Goal: Information Seeking & Learning: Learn about a topic

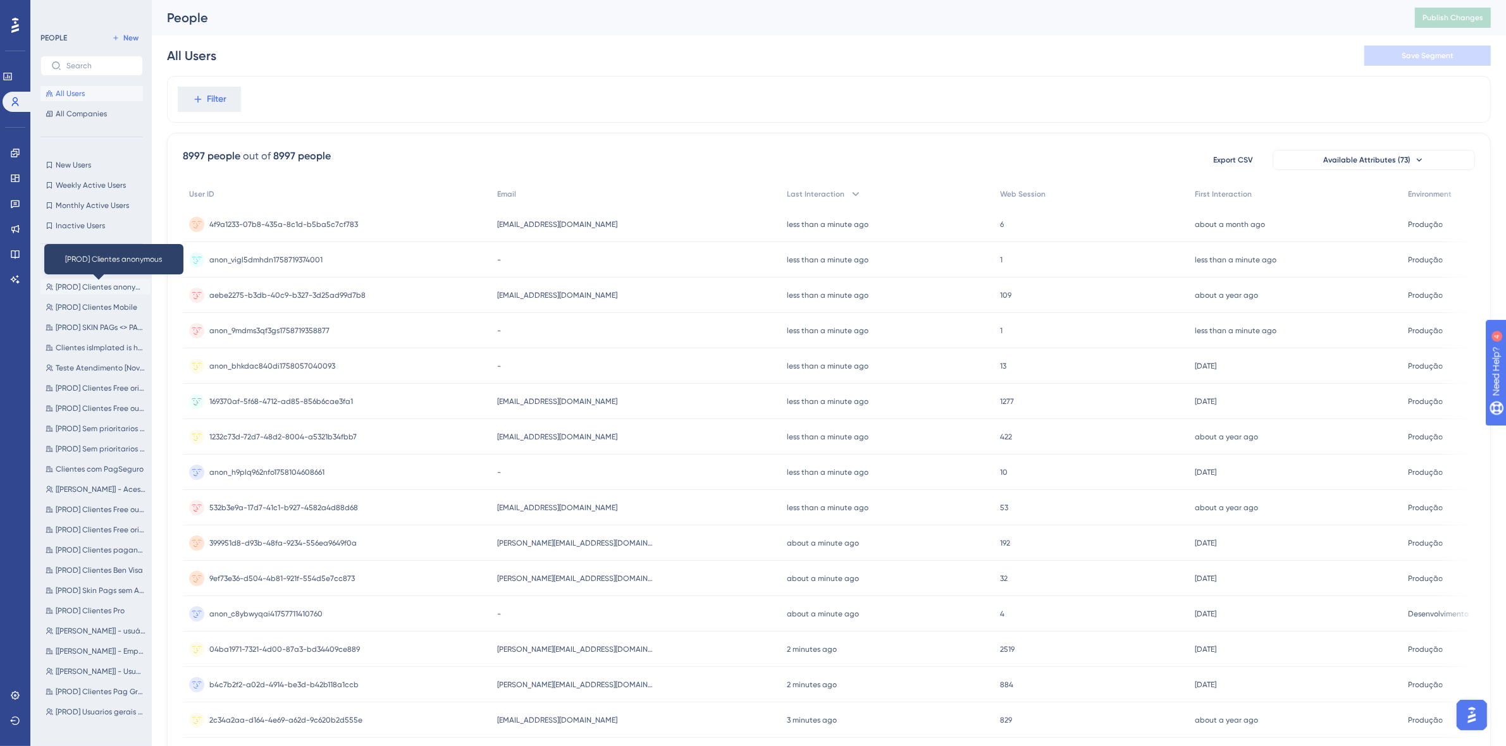
click at [102, 291] on span "[PROD] Clientes anonymous" at bounding box center [101, 287] width 90 height 10
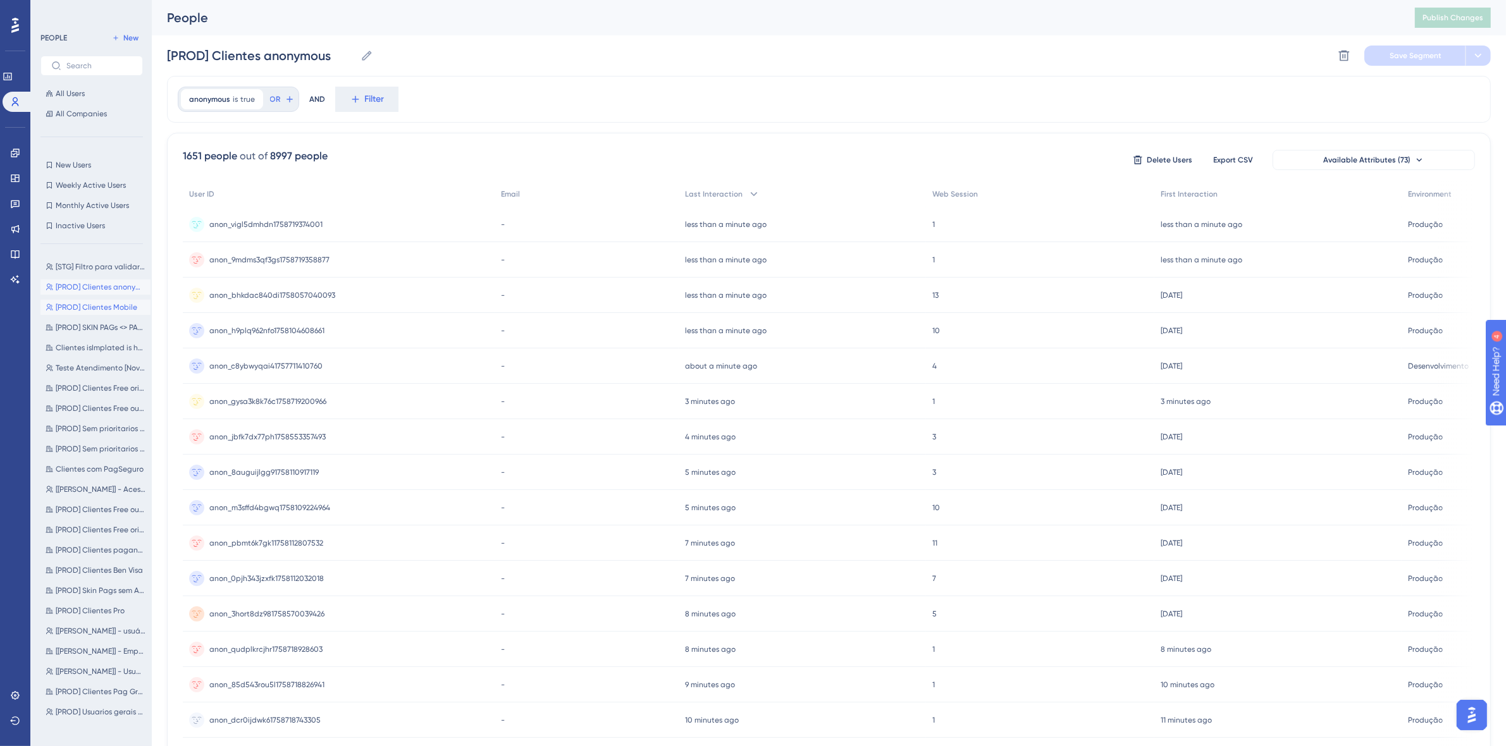
click at [103, 302] on span "[PROD] Clientes Mobile" at bounding box center [97, 307] width 82 height 10
type input "[PROD] Clientes Mobile"
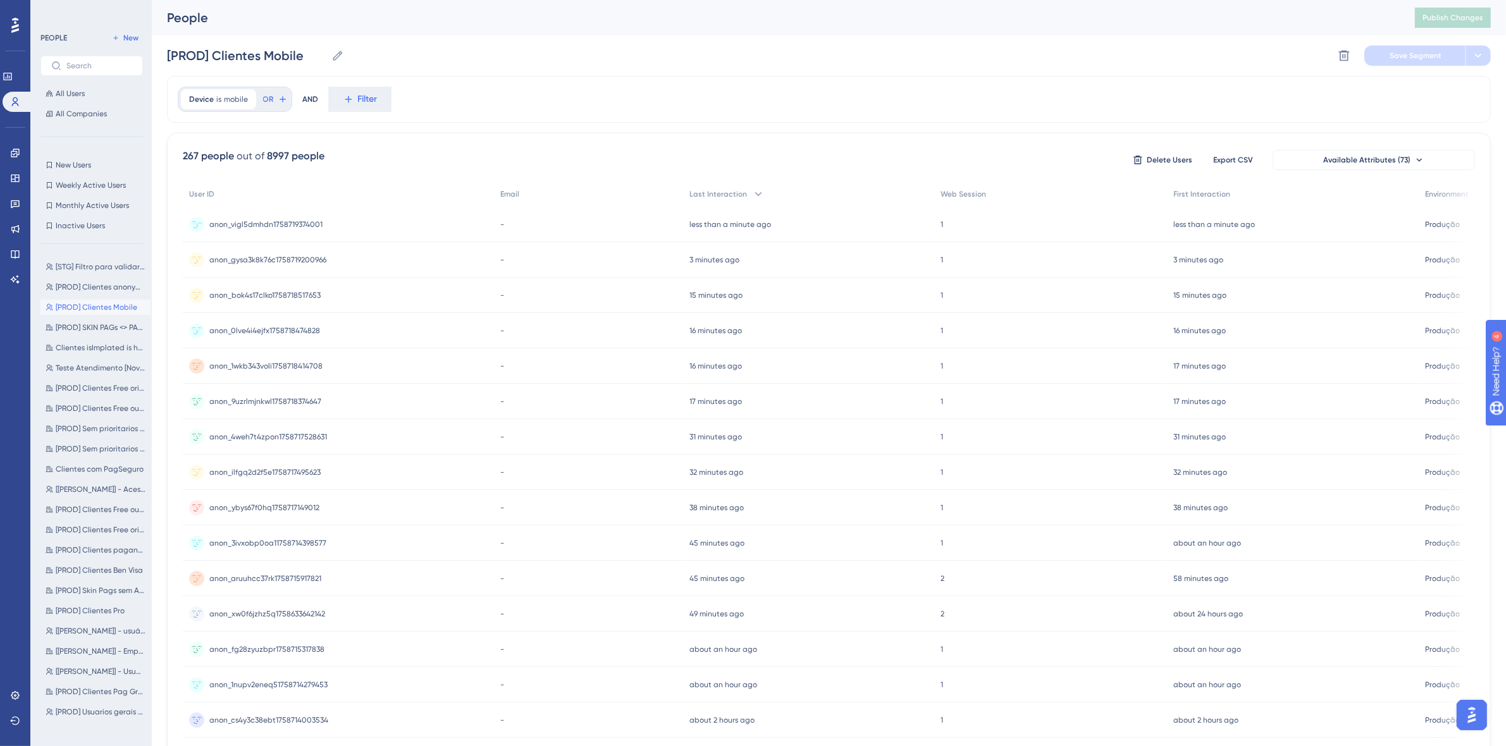
click at [258, 231] on div "anon_vigl5dmhdn1758719374001 anon_vigl5dmhdn1758719374001" at bounding box center [265, 224] width 113 height 35
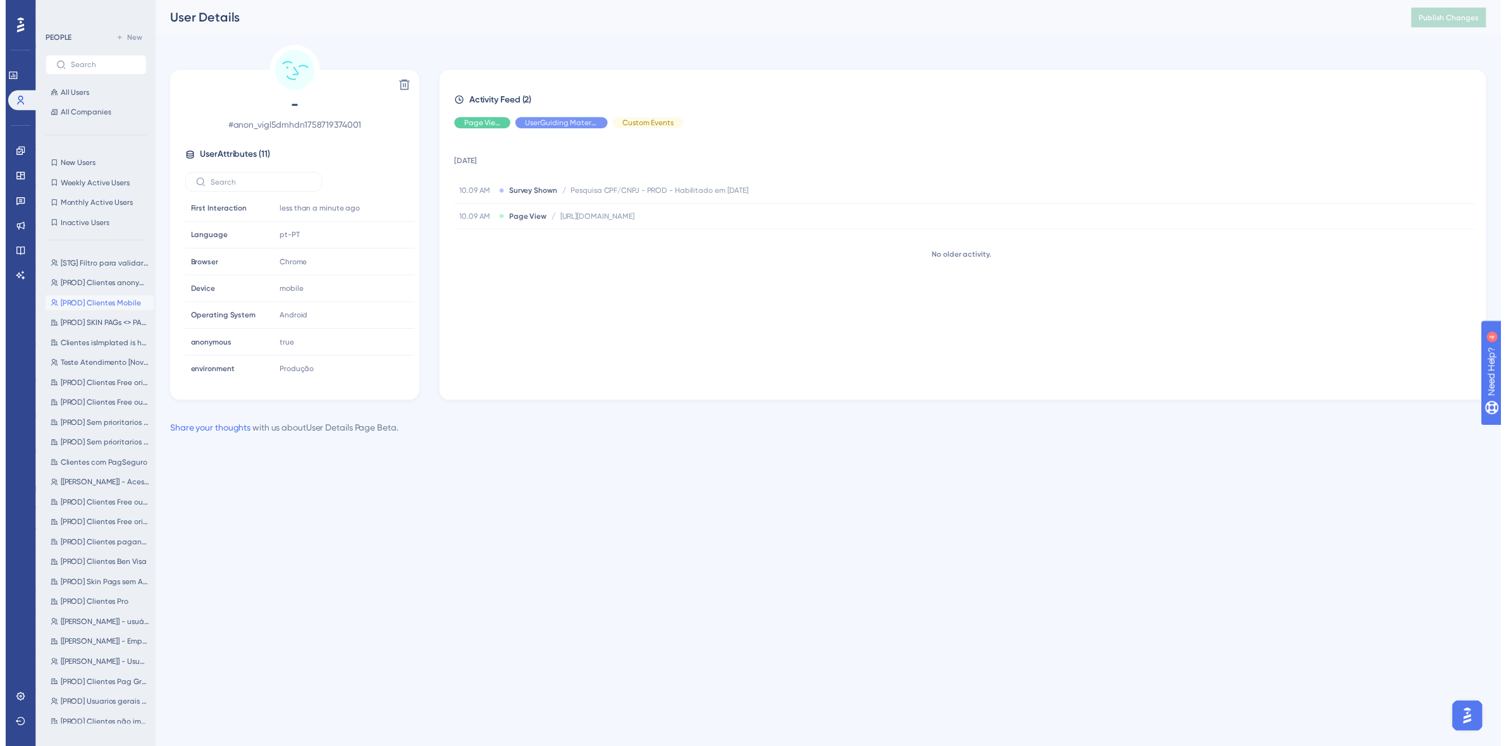
scroll to position [114, 0]
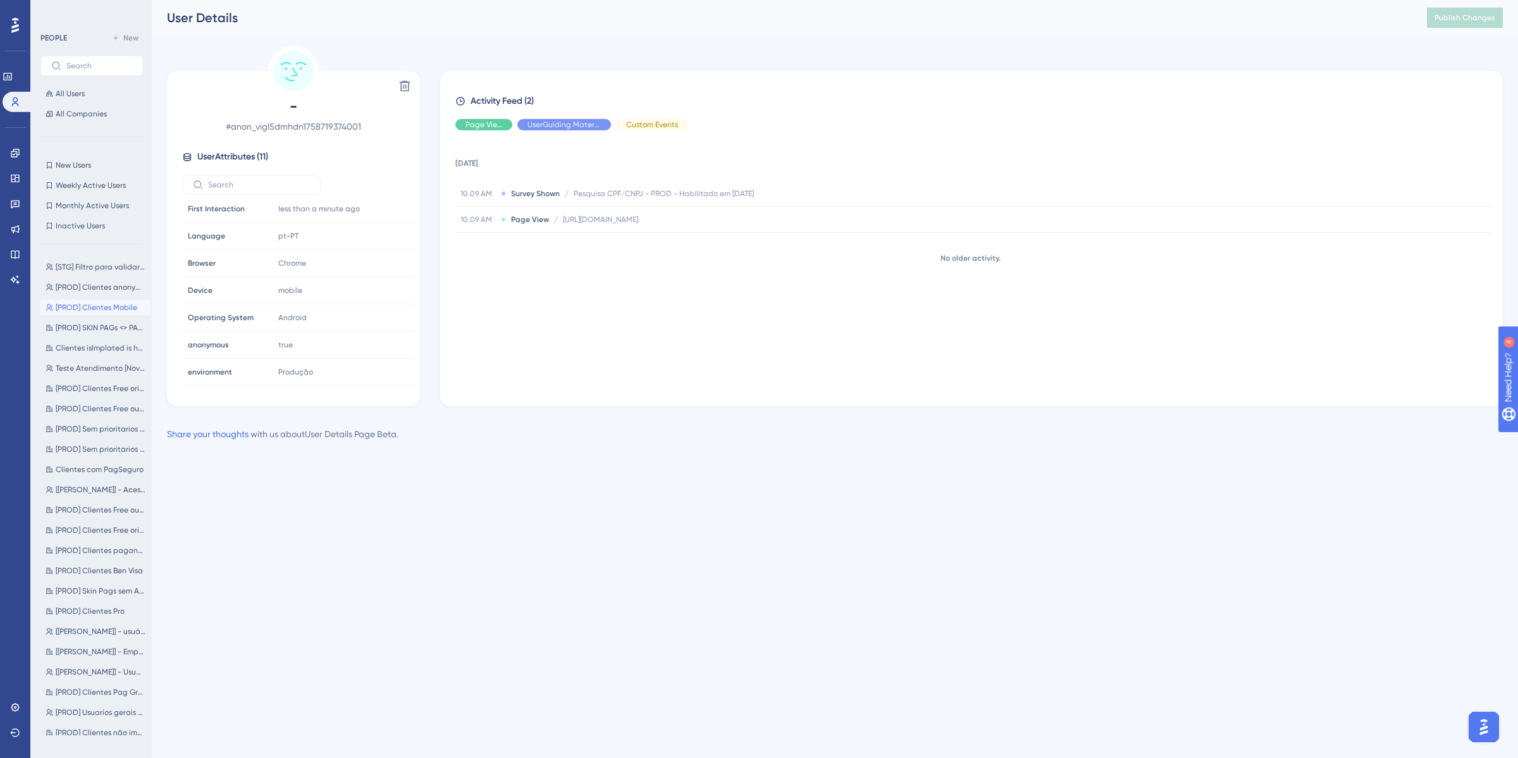
click at [13, 27] on icon at bounding box center [15, 25] width 8 height 15
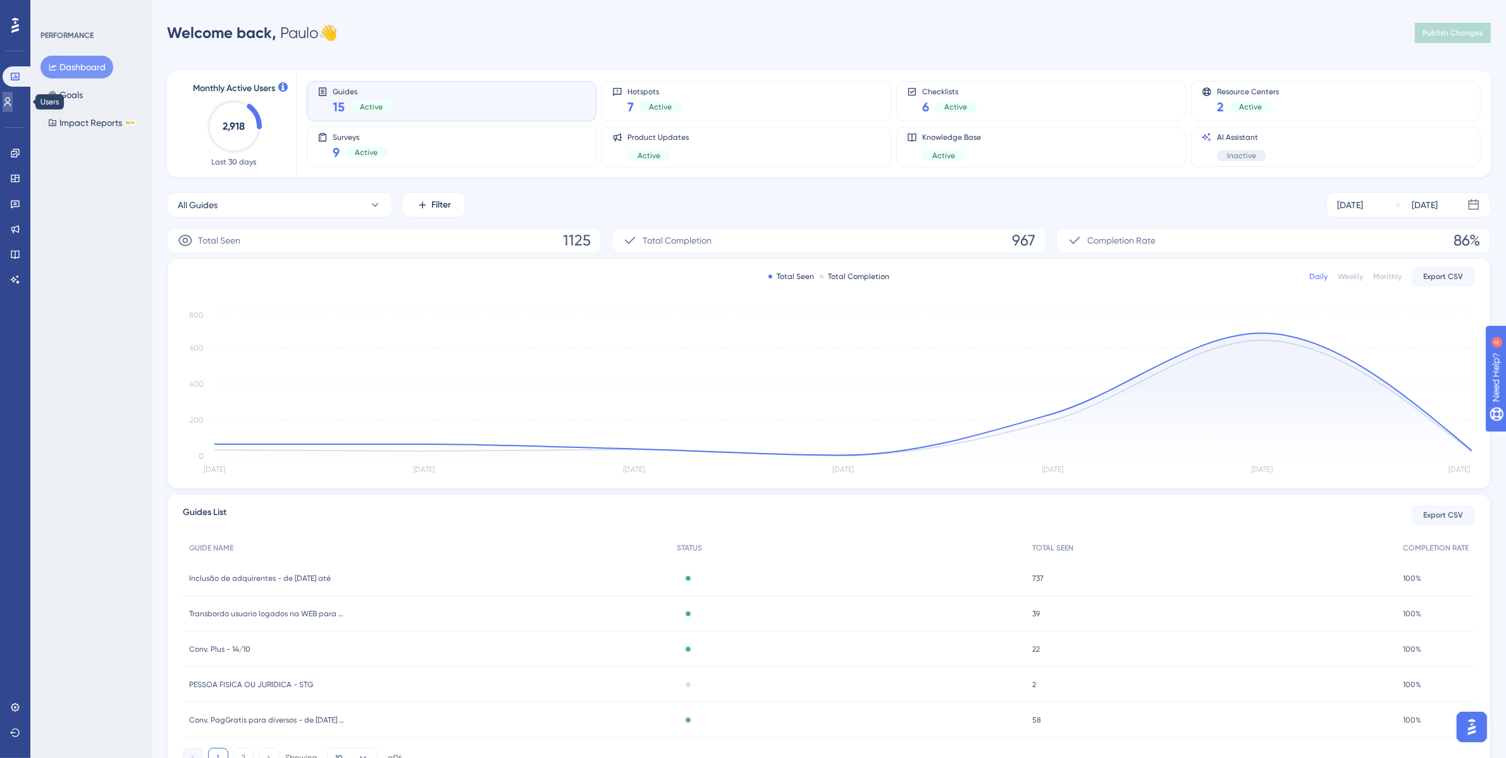
click at [13, 93] on link at bounding box center [8, 102] width 10 height 20
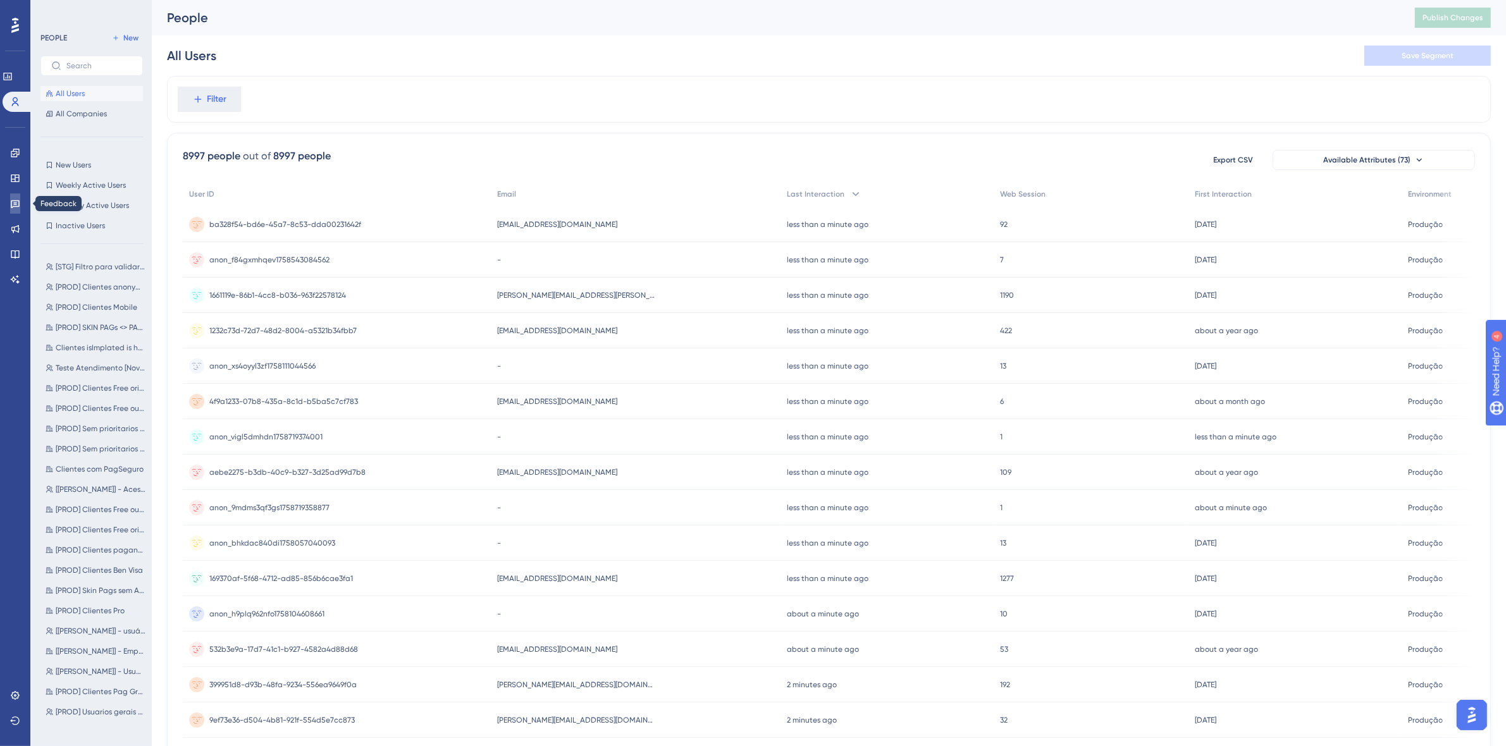
click at [18, 209] on link at bounding box center [15, 204] width 10 height 20
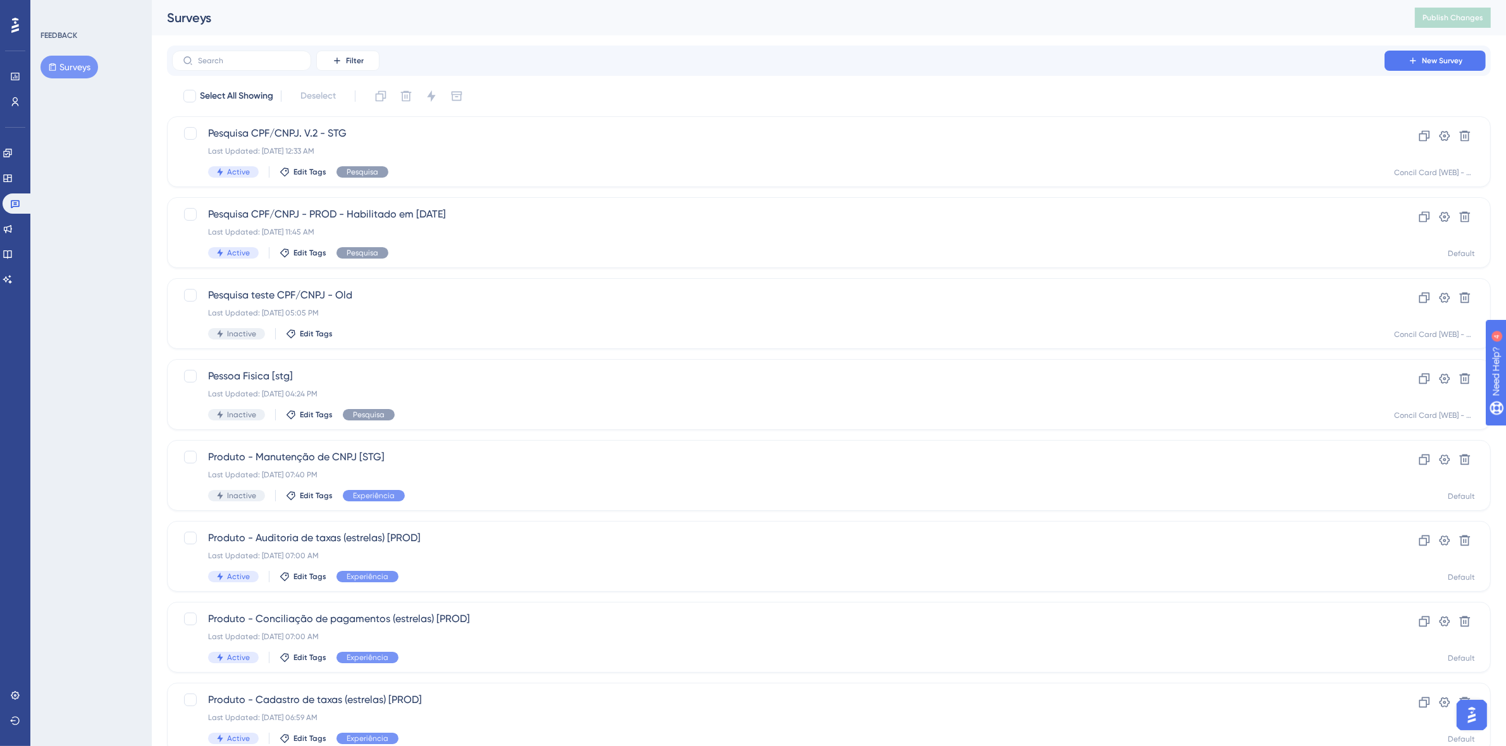
click at [60, 63] on button "Surveys" at bounding box center [69, 67] width 58 height 23
click at [563, 229] on div "Last Updated: Sep 23 2025, 11:45 AM" at bounding box center [778, 232] width 1140 height 10
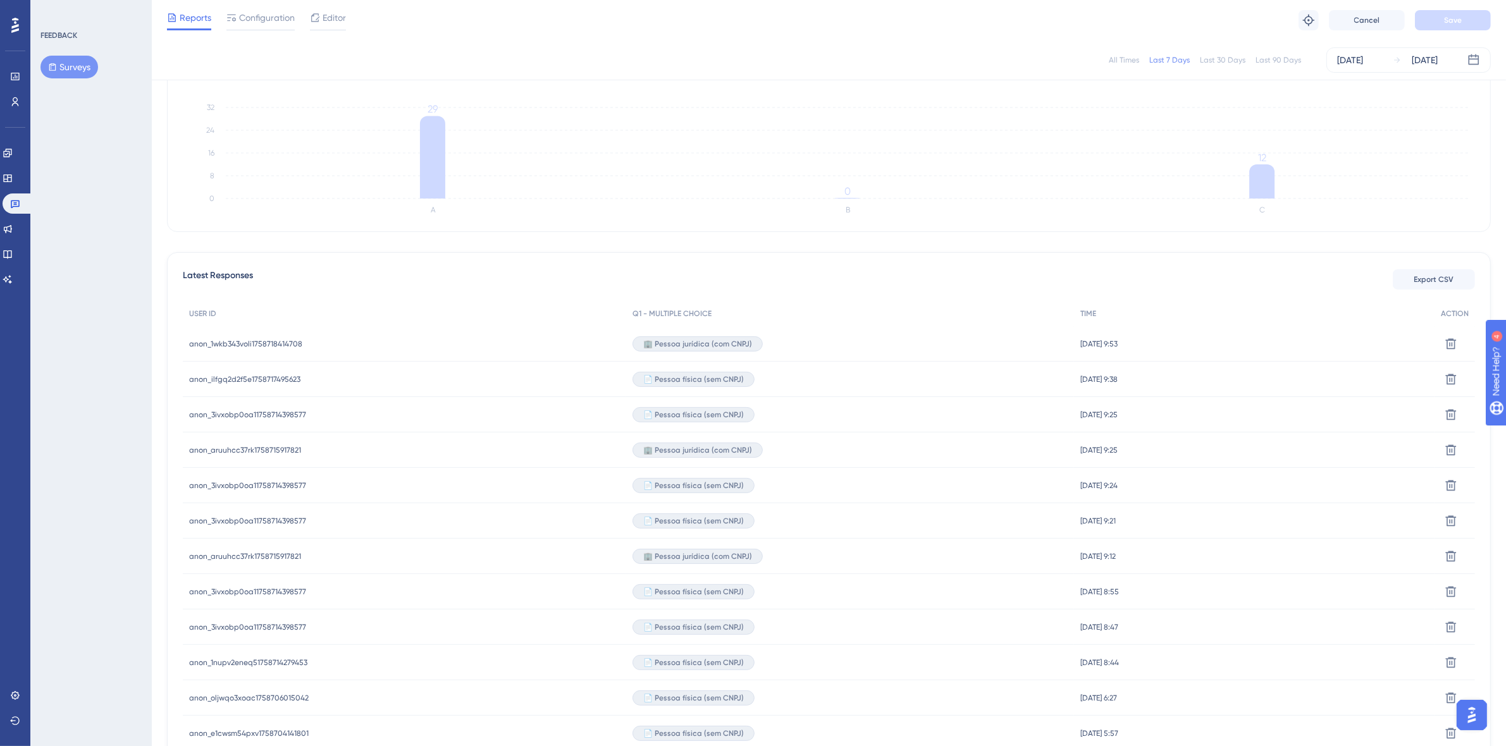
scroll to position [190, 0]
click at [287, 335] on span "anon_1wkb343voli1758718414708" at bounding box center [245, 340] width 113 height 10
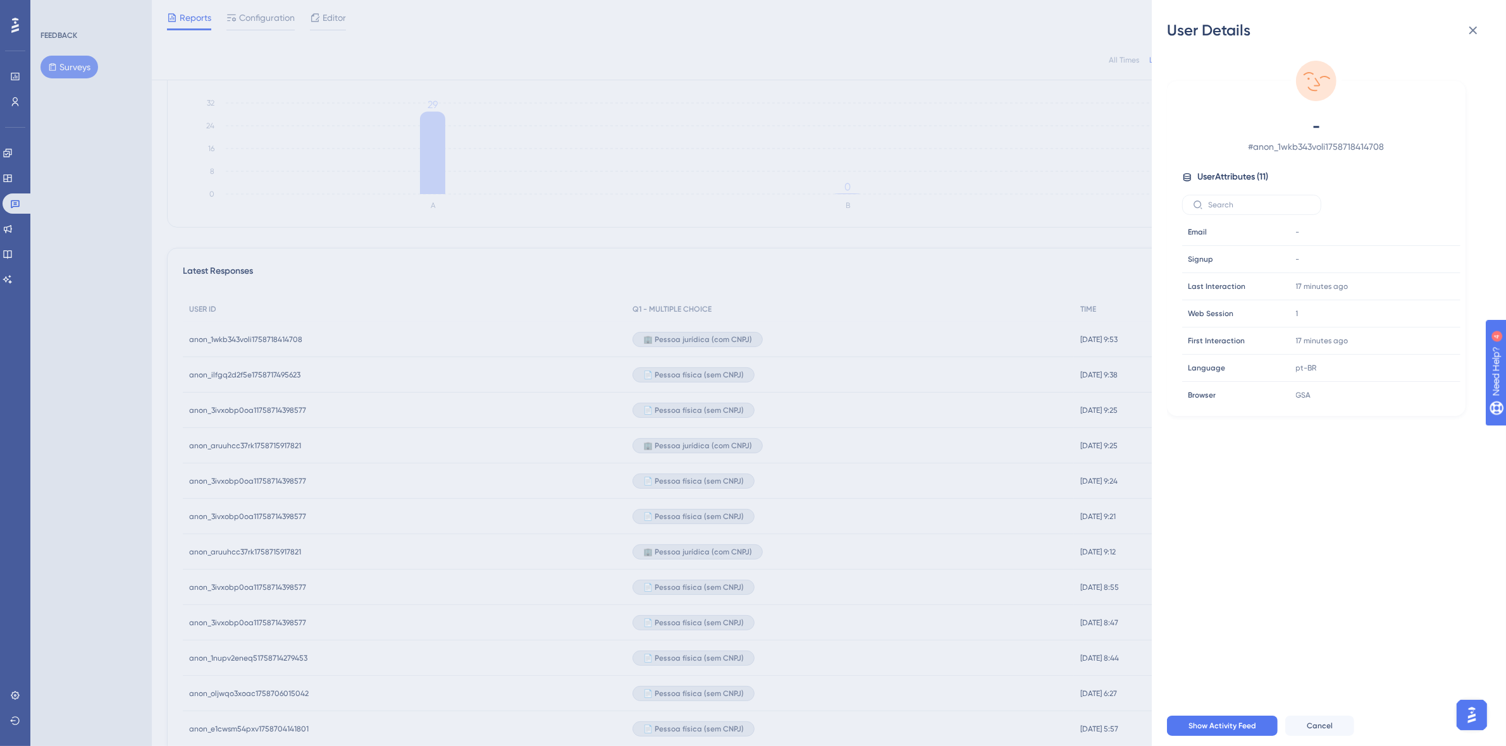
scroll to position [0, 0]
click at [242, 373] on div "User Details - # anon_1wkb343voli1758718414708 User Attributes ( 11 ) Email Ema…" at bounding box center [753, 373] width 1506 height 746
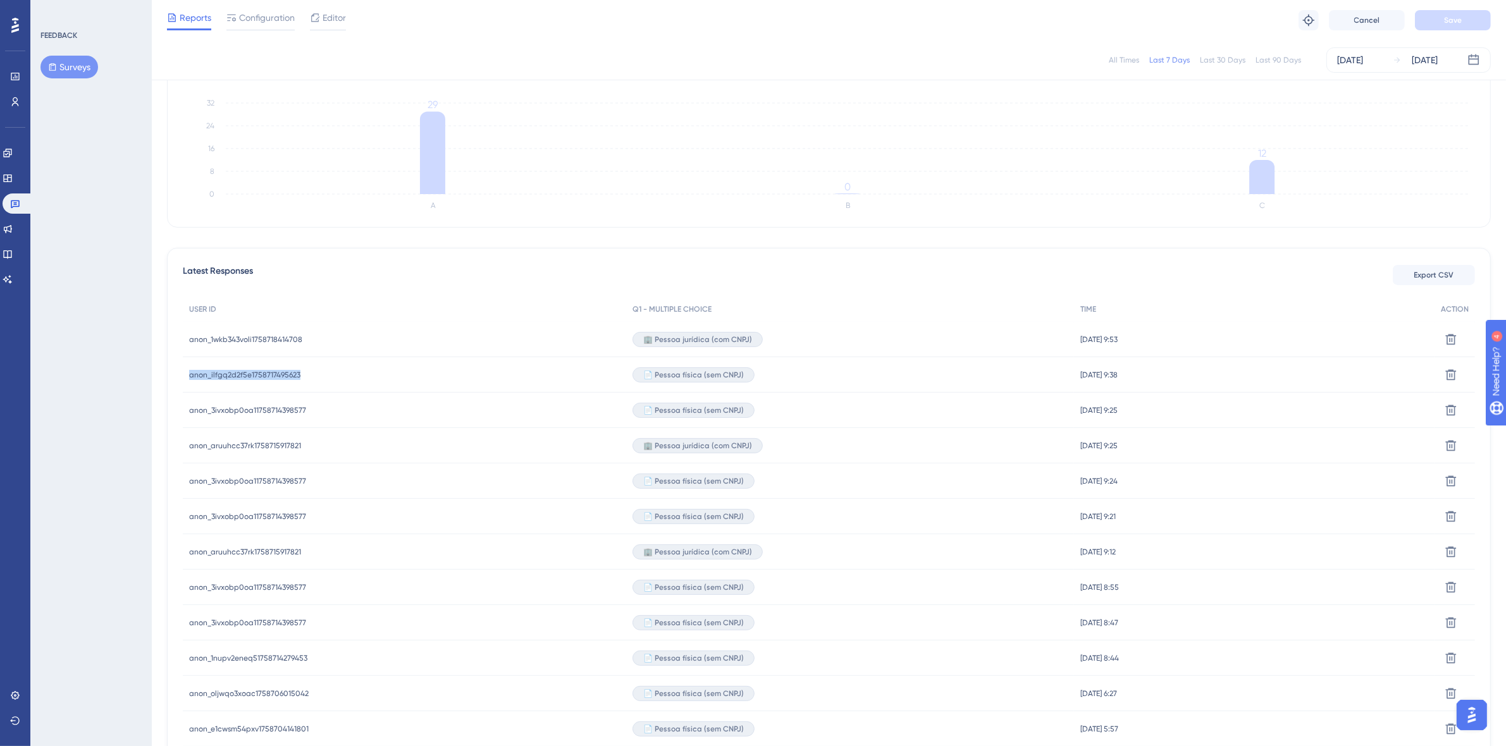
click at [242, 373] on span "anon_ilfgq2d2f5e1758717495623" at bounding box center [244, 375] width 111 height 10
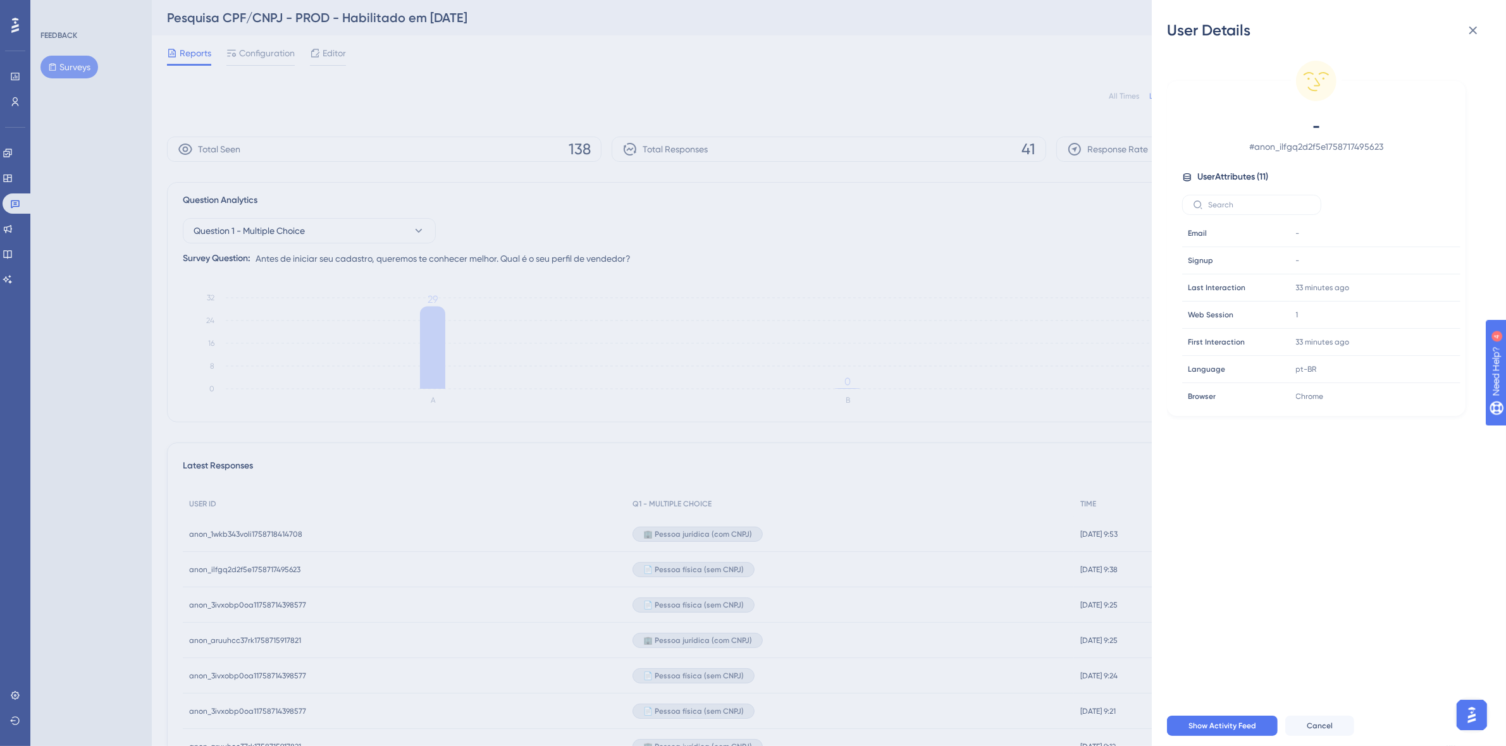
click at [1052, 369] on div "User Details - # anon_ilfgq2d2f5e1758717495623 User Attributes ( 11 ) Email Ema…" at bounding box center [753, 373] width 1506 height 746
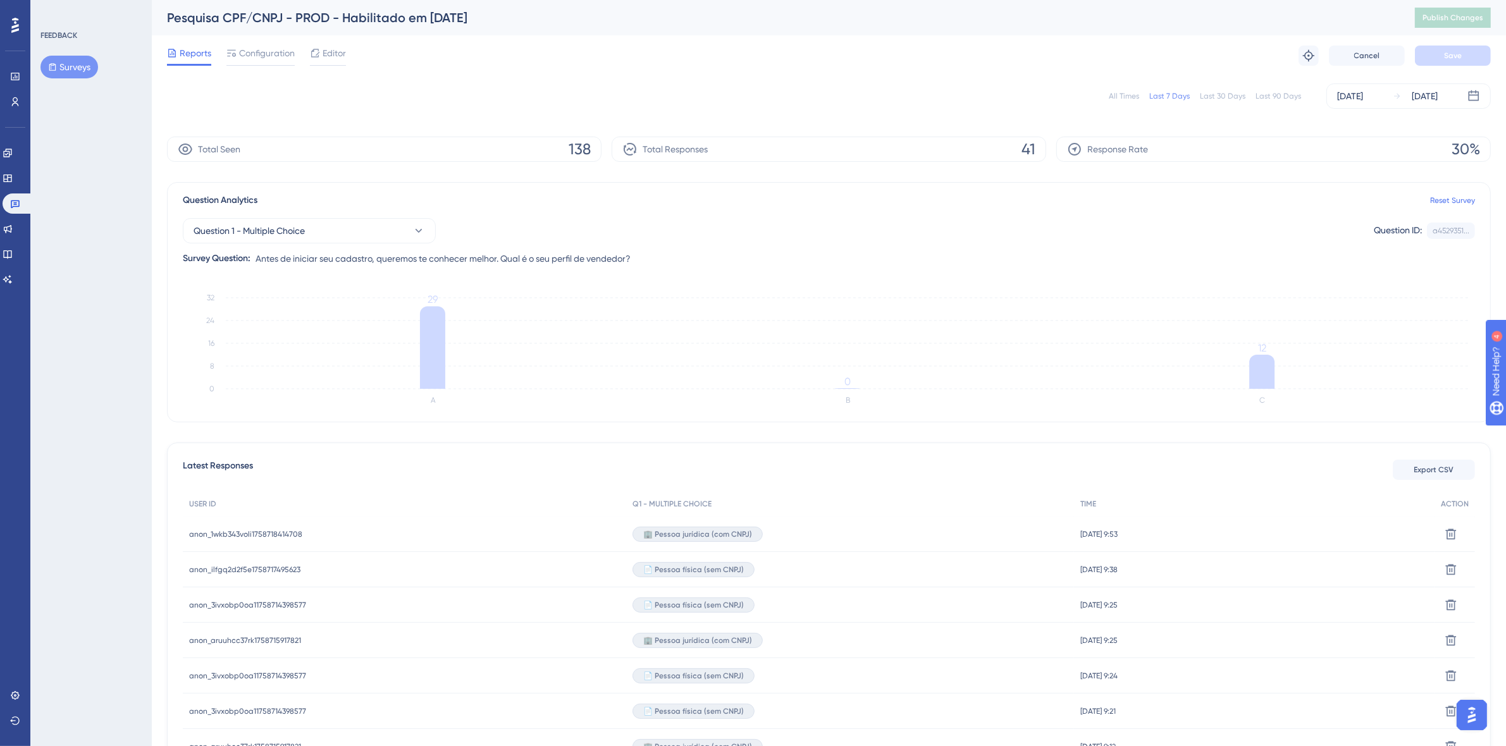
click at [1126, 96] on div "All Times" at bounding box center [1124, 96] width 30 height 10
click at [14, 212] on link at bounding box center [18, 204] width 30 height 20
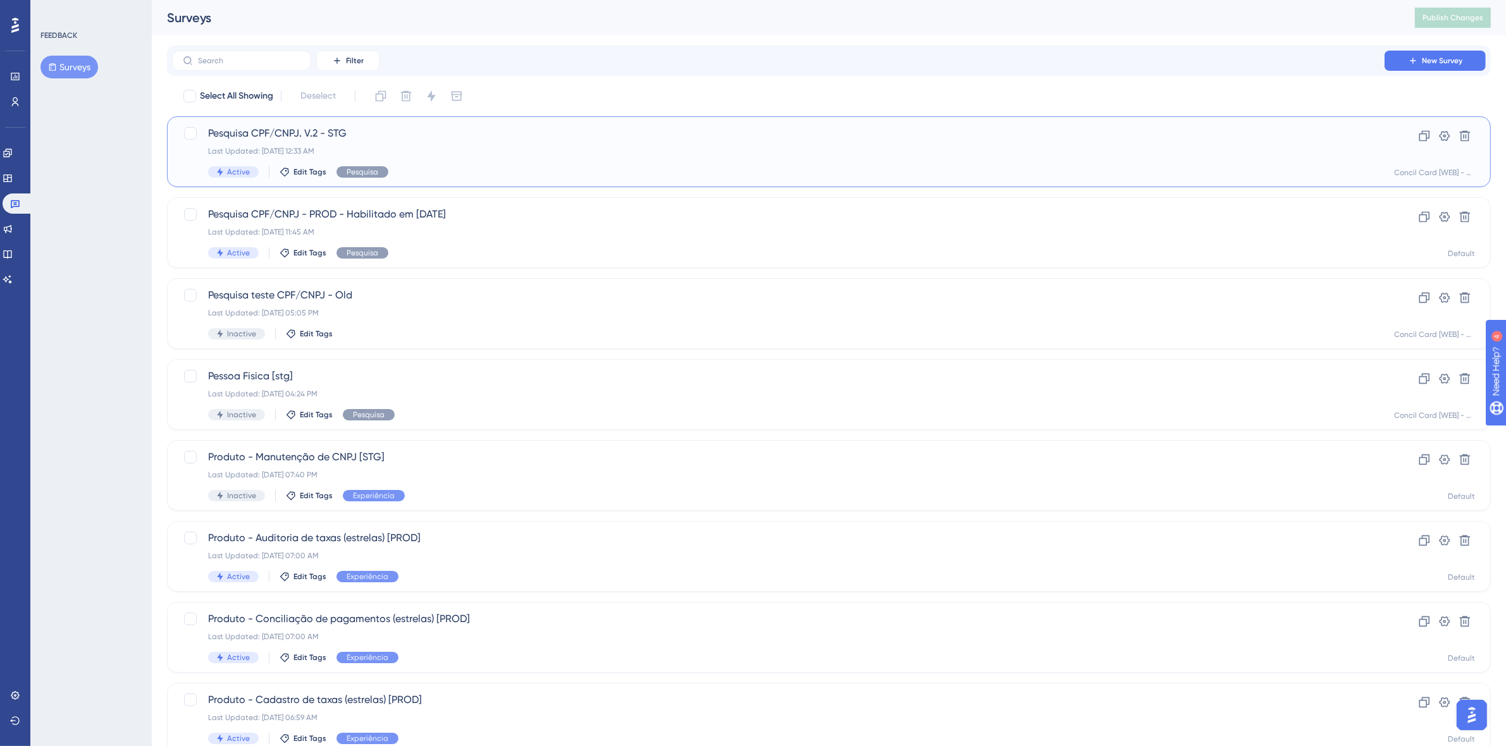
click at [497, 157] on div "Pesquisa CPF/CNPJ. V.2 - STG Last Updated: Sep 23 2025, 12:33 AM Active Edit Ta…" at bounding box center [778, 152] width 1140 height 52
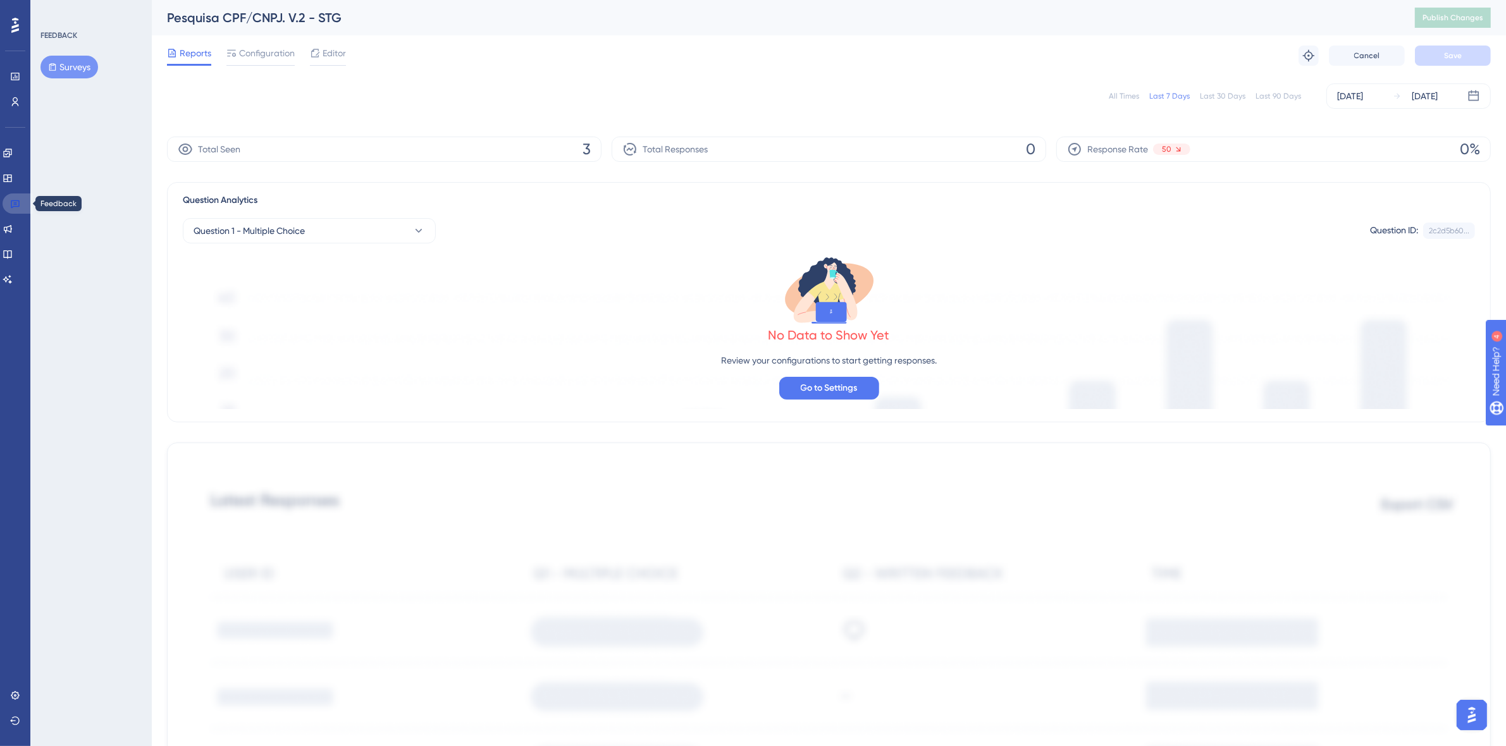
click at [14, 209] on link at bounding box center [18, 204] width 30 height 20
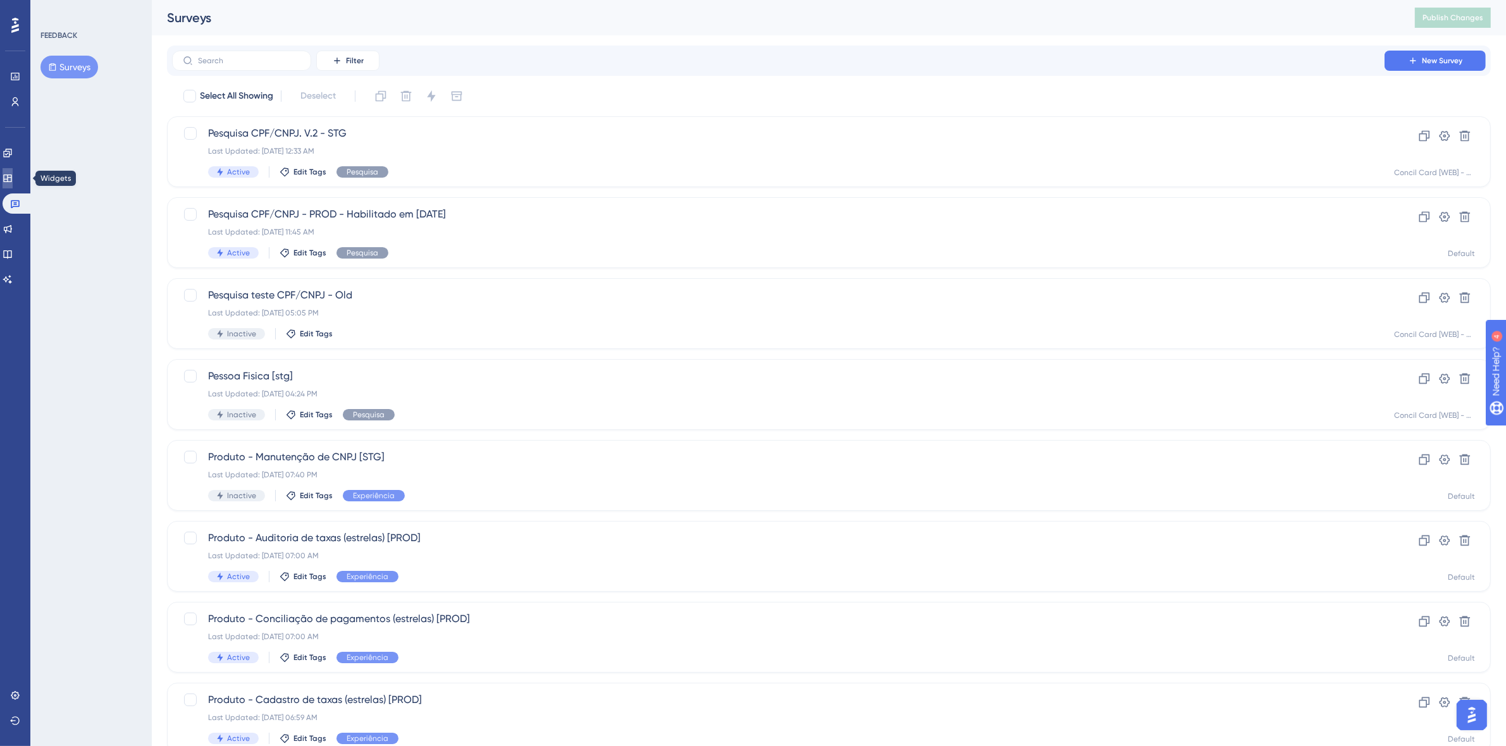
click at [9, 177] on icon at bounding box center [8, 178] width 10 height 10
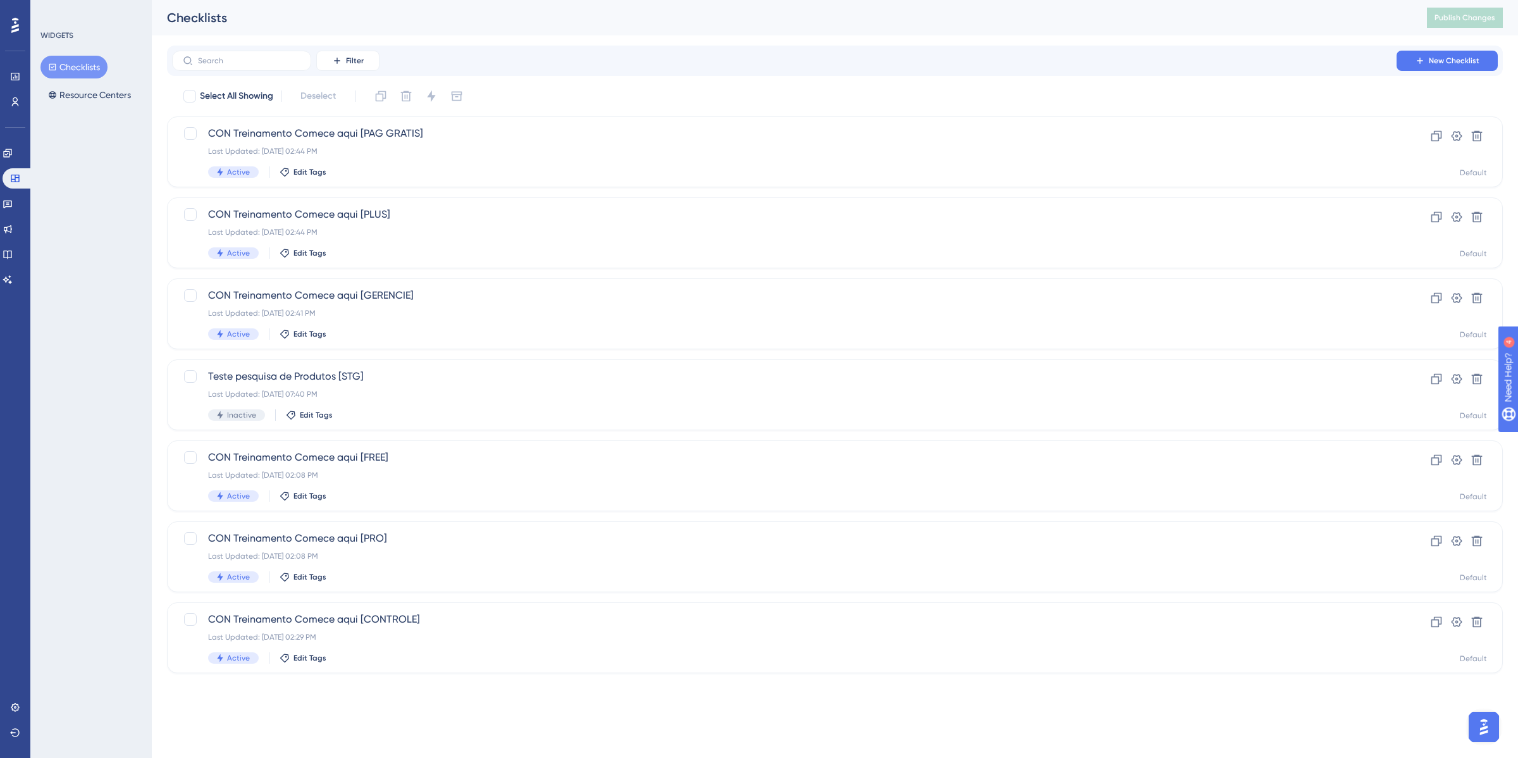
click at [10, 163] on div "Engagement" at bounding box center [15, 153] width 25 height 20
click at [13, 154] on icon at bounding box center [8, 153] width 10 height 10
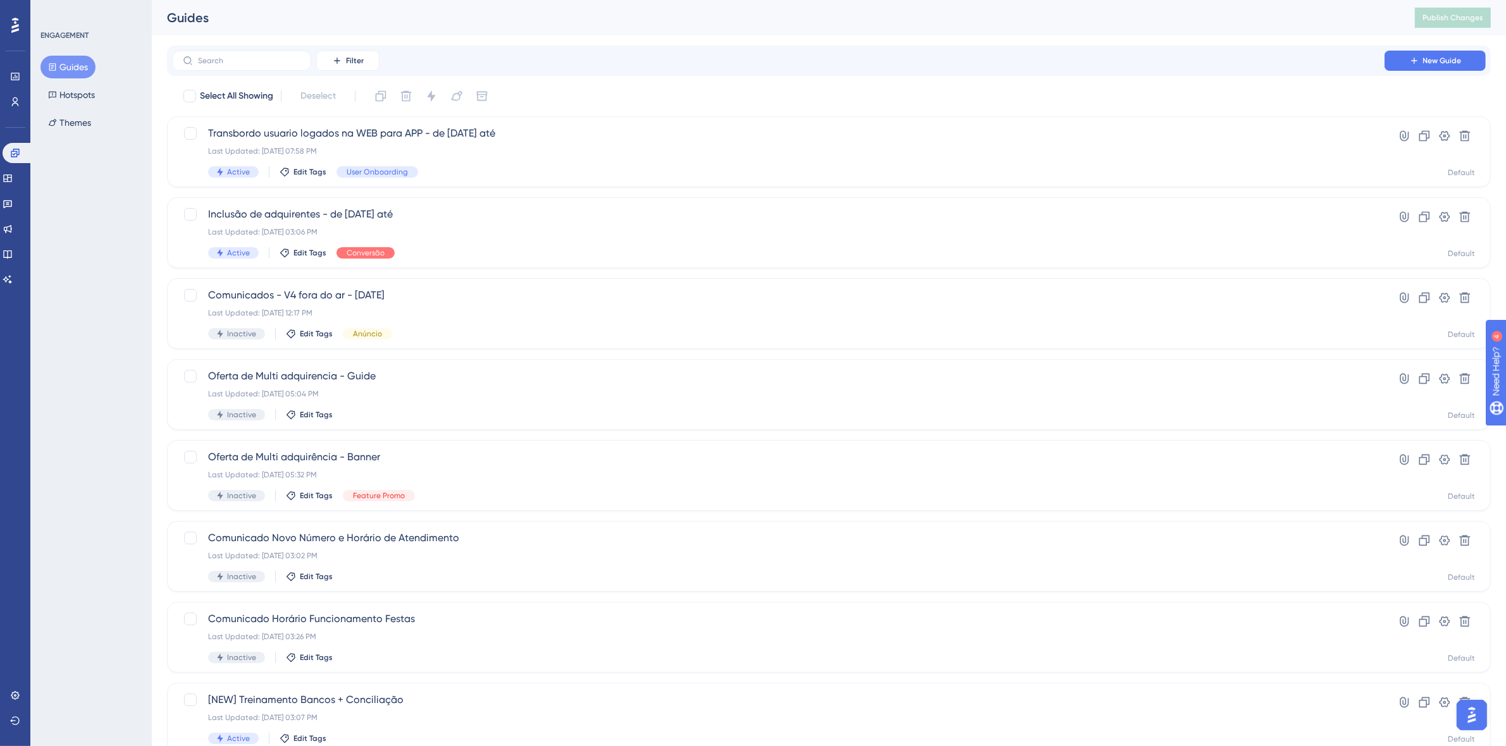
click at [0, 204] on div "Performance Users Engagement Widgets Feedback Product Updates Knowledge Base AI…" at bounding box center [15, 373] width 30 height 746
click at [11, 204] on icon at bounding box center [8, 204] width 10 height 10
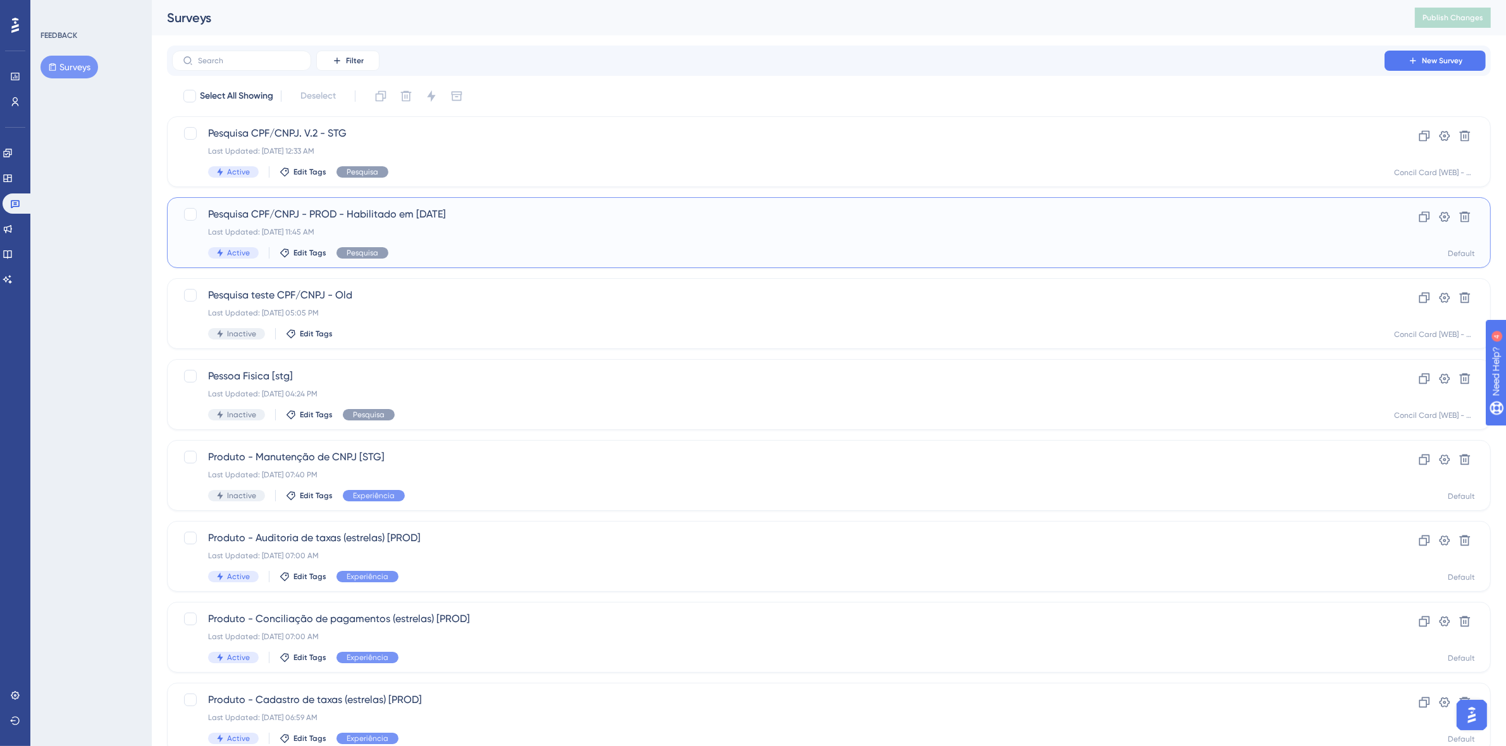
click at [509, 231] on div "Last Updated: Sep 23 2025, 11:45 AM" at bounding box center [778, 232] width 1140 height 10
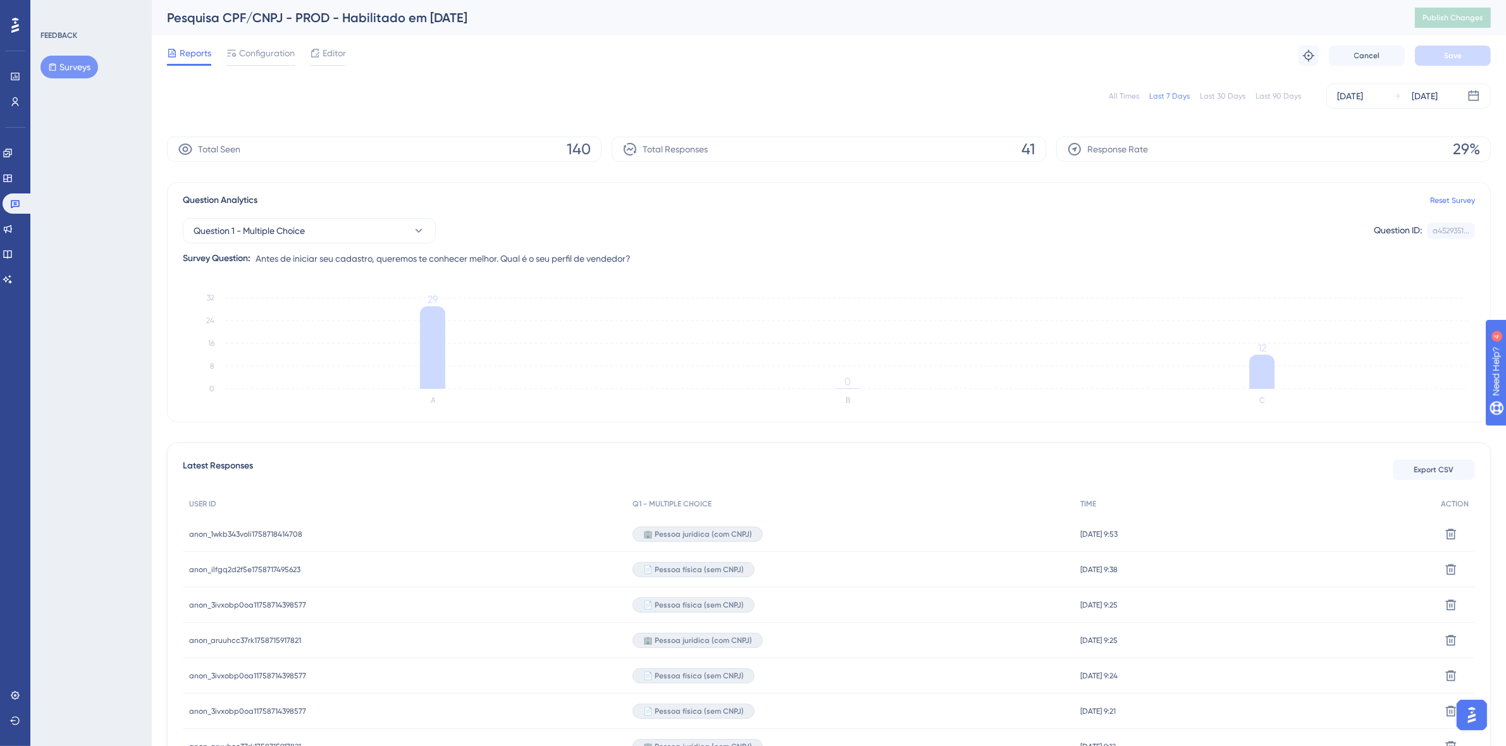
click at [251, 41] on div "Reports Configuration Editor Troubleshoot Cancel Save" at bounding box center [829, 55] width 1324 height 40
click at [254, 47] on span "Configuration" at bounding box center [267, 53] width 56 height 15
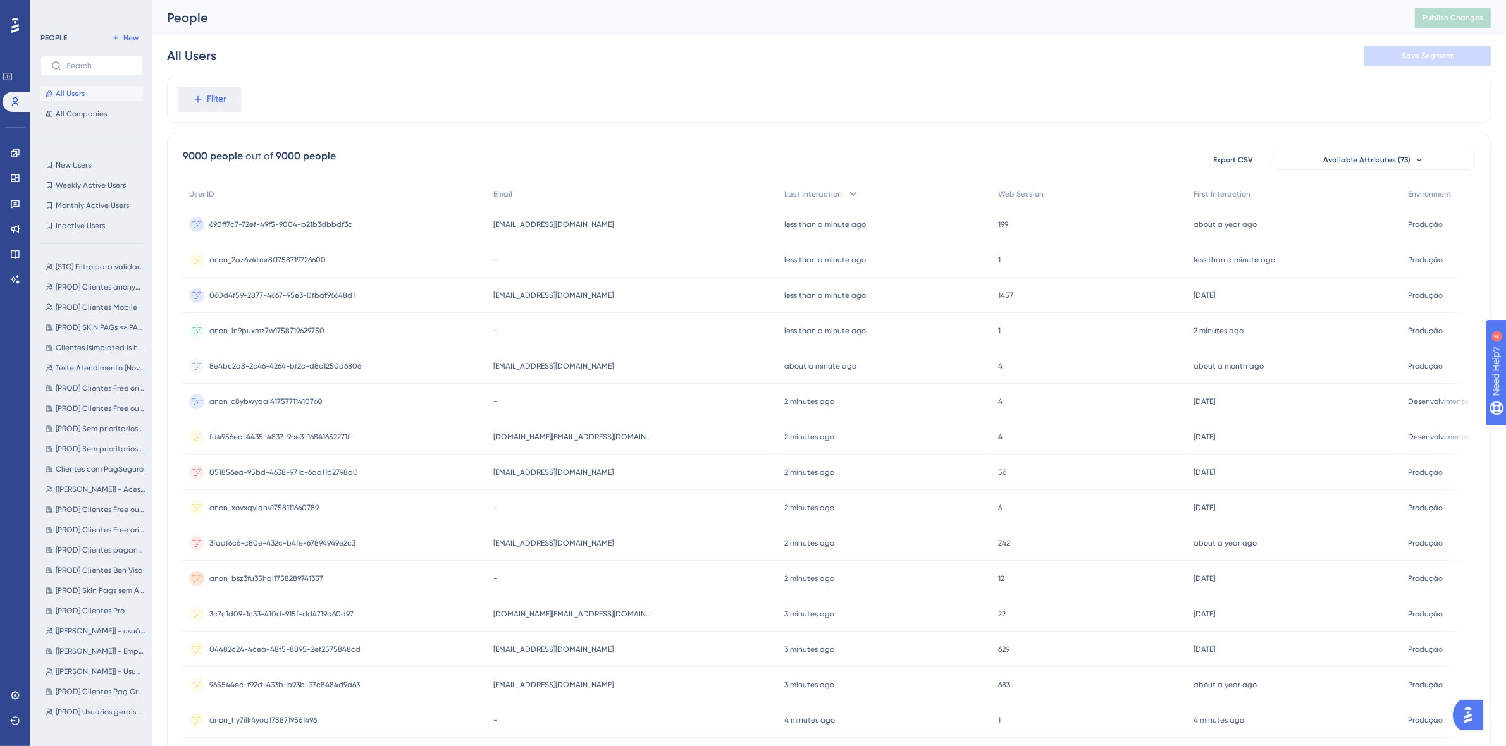
click at [250, 399] on span "anon_c8ybwyqai41757711410760" at bounding box center [265, 402] width 113 height 10
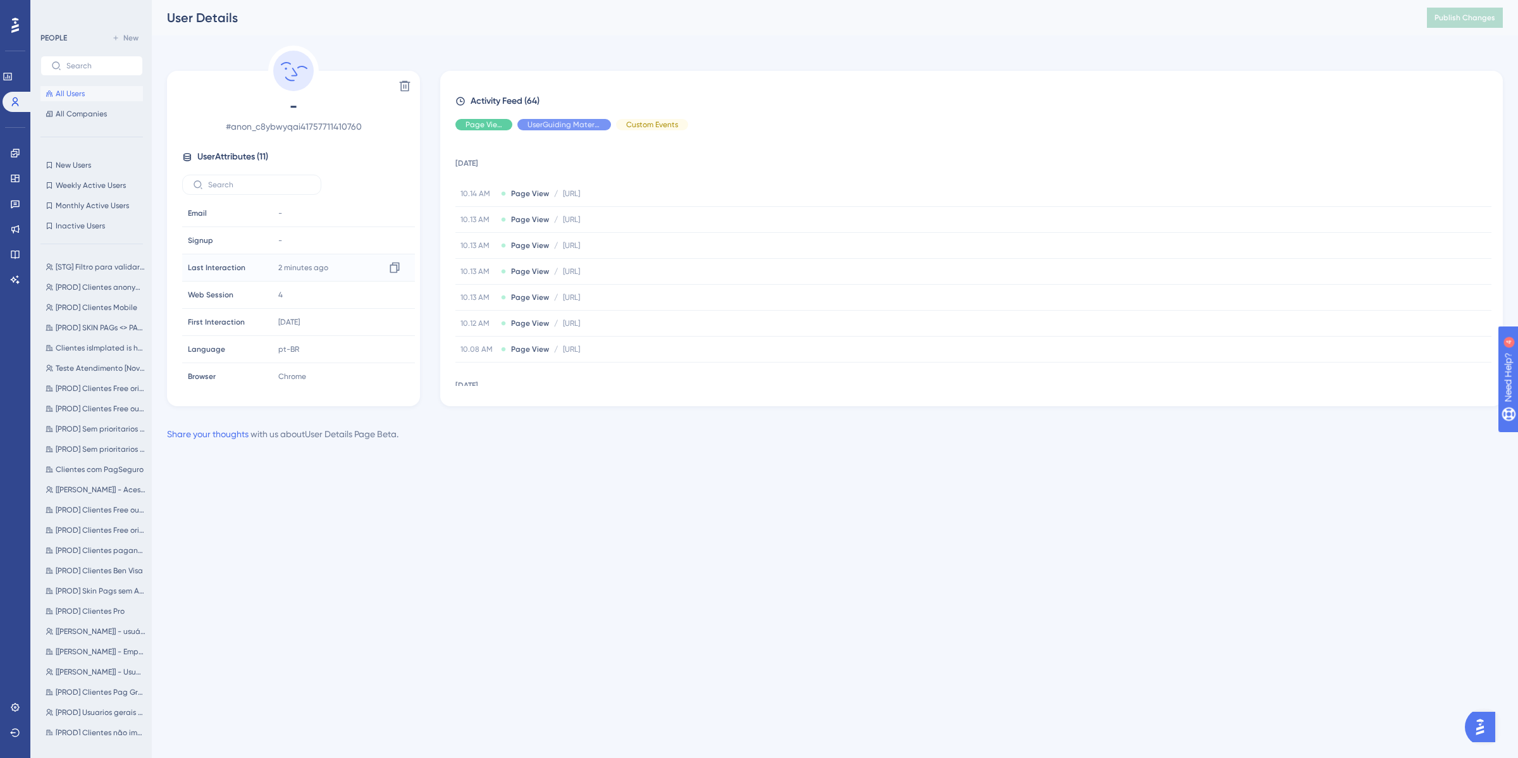
scroll to position [114, 0]
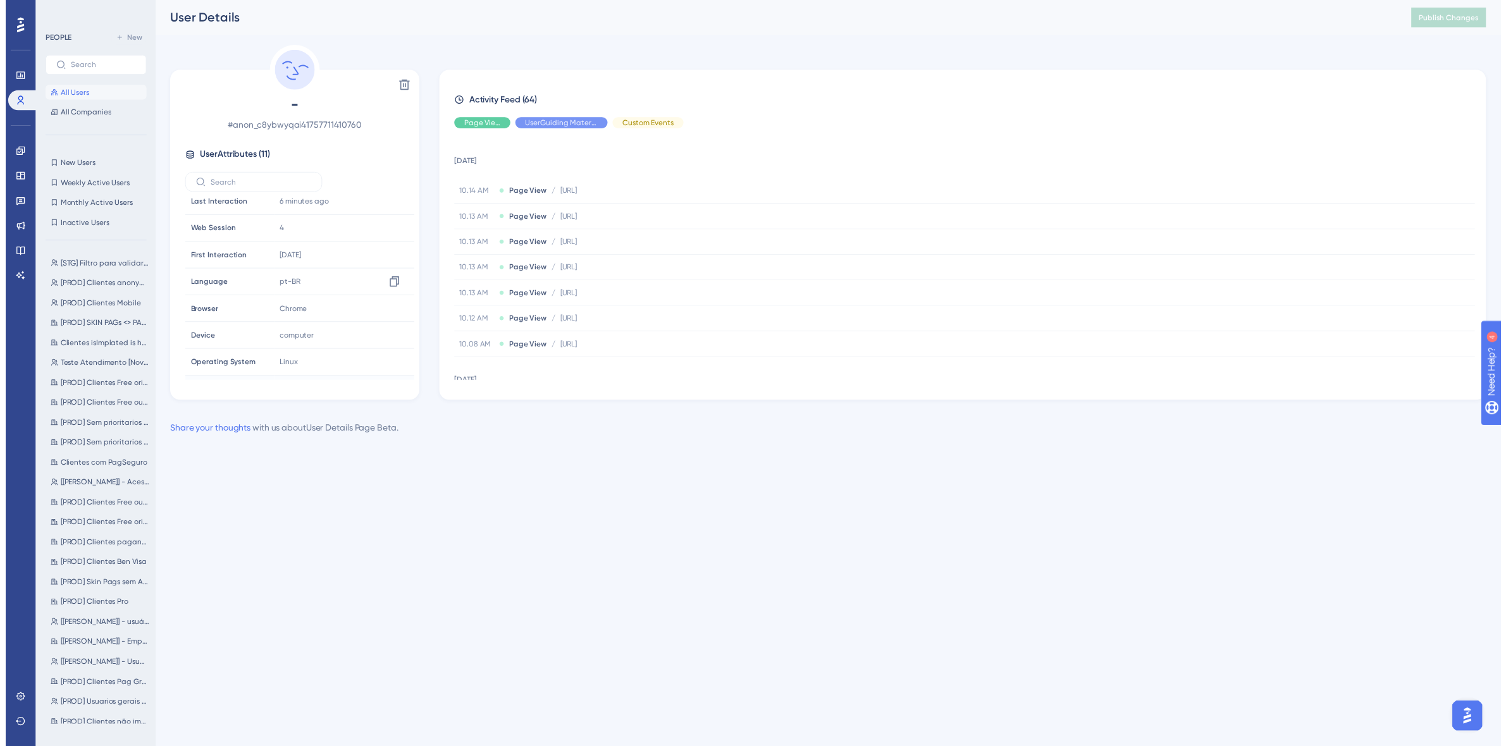
scroll to position [114, 0]
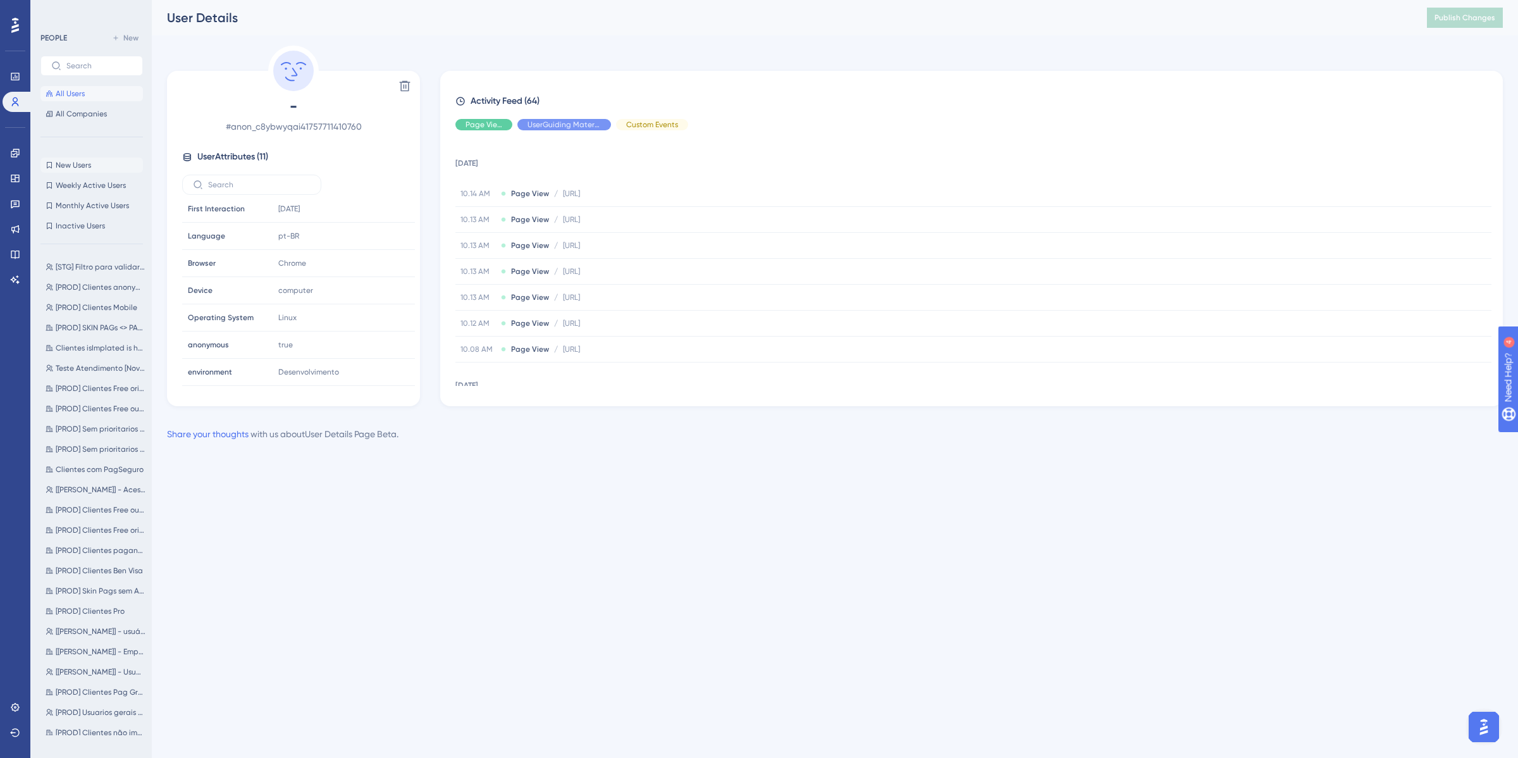
click at [93, 159] on button "New Users New Users" at bounding box center [91, 164] width 102 height 15
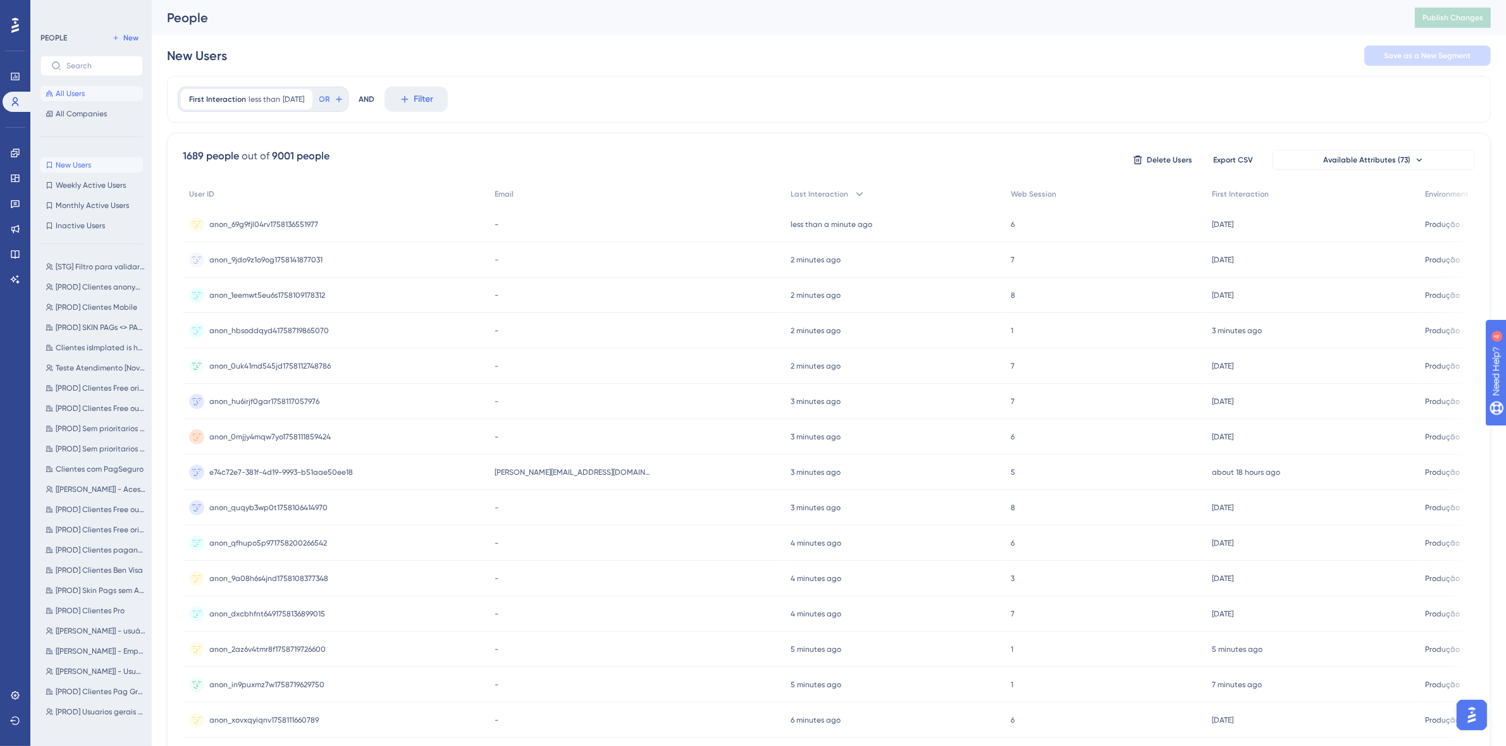
click at [90, 89] on button "All Users" at bounding box center [91, 93] width 102 height 15
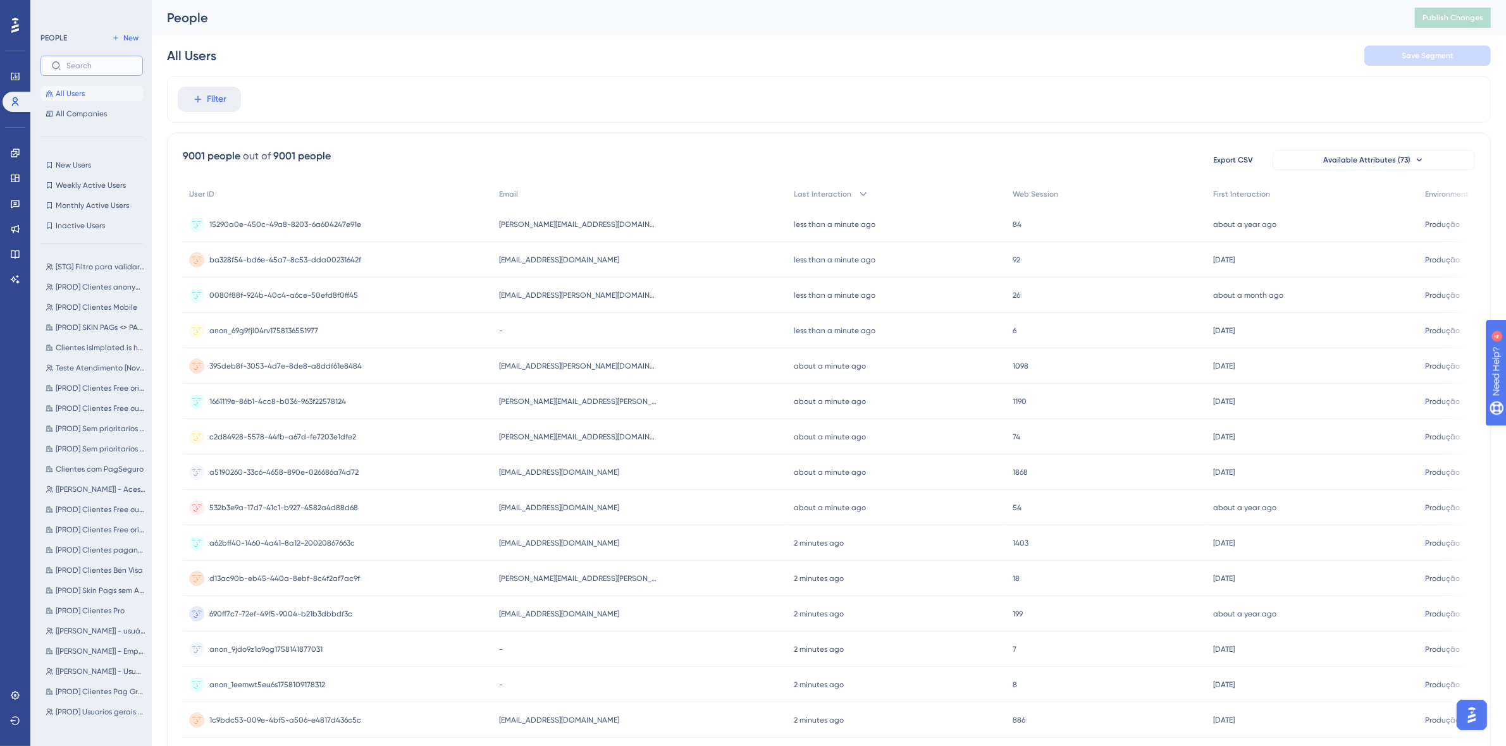
click at [85, 61] on input "text" at bounding box center [99, 65] width 66 height 9
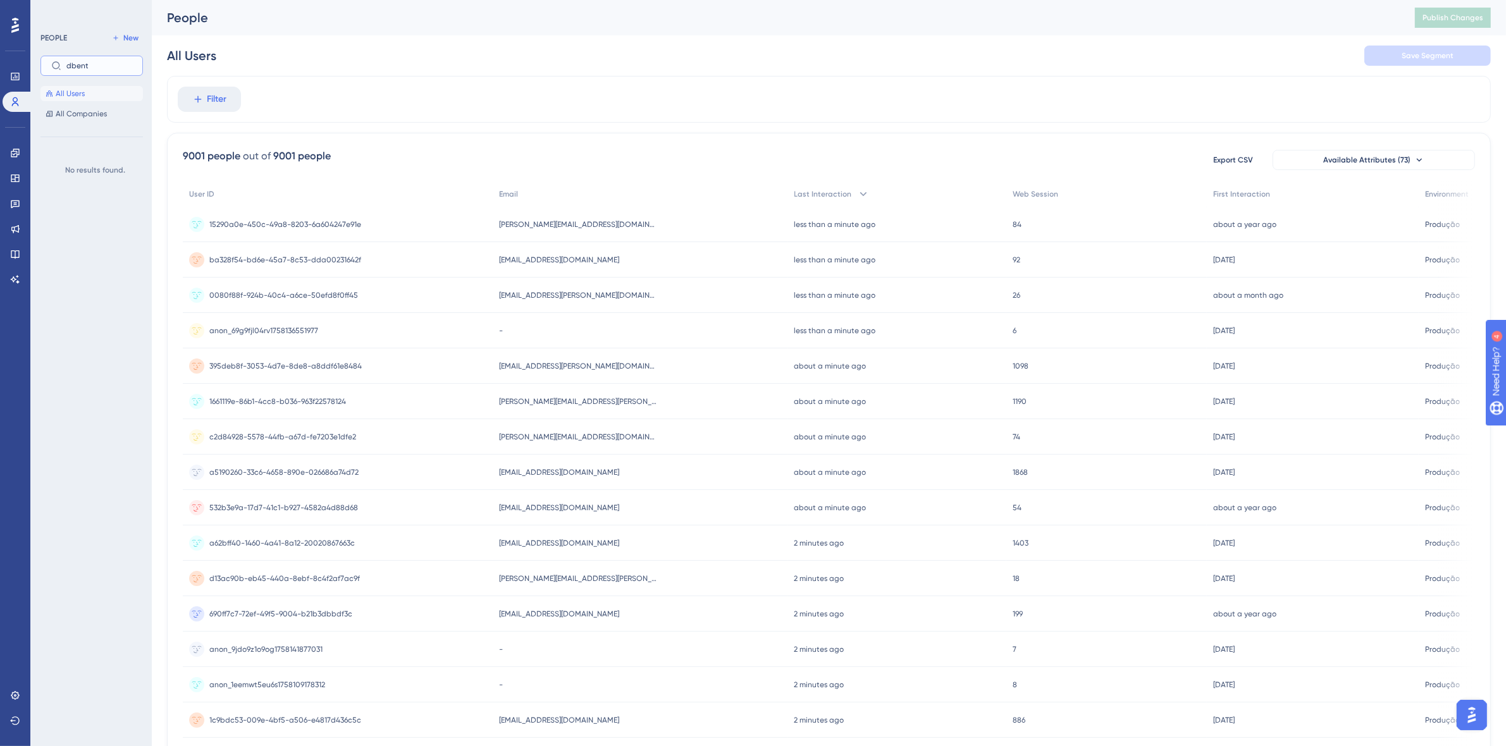
type input "dbento"
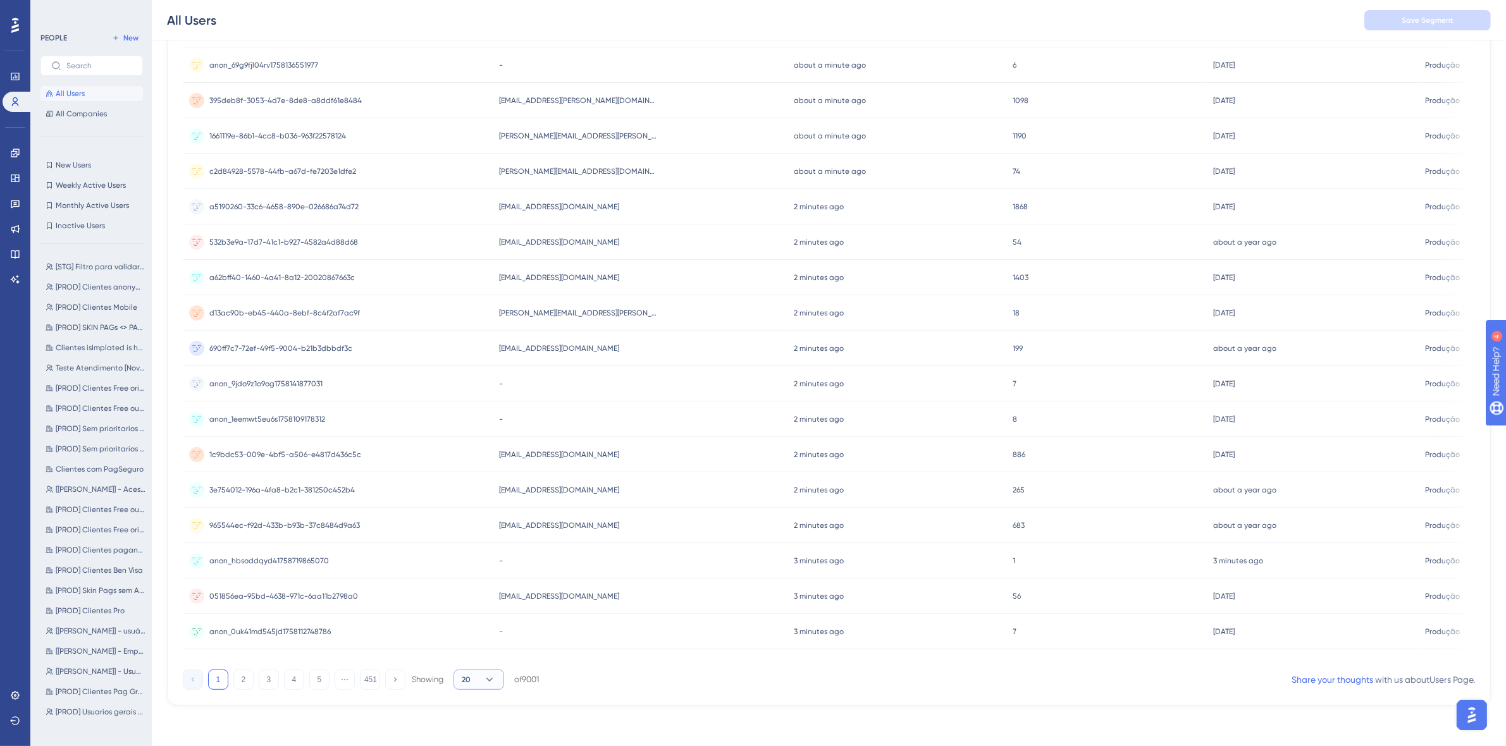
click at [478, 684] on button "20" at bounding box center [479, 680] width 51 height 20
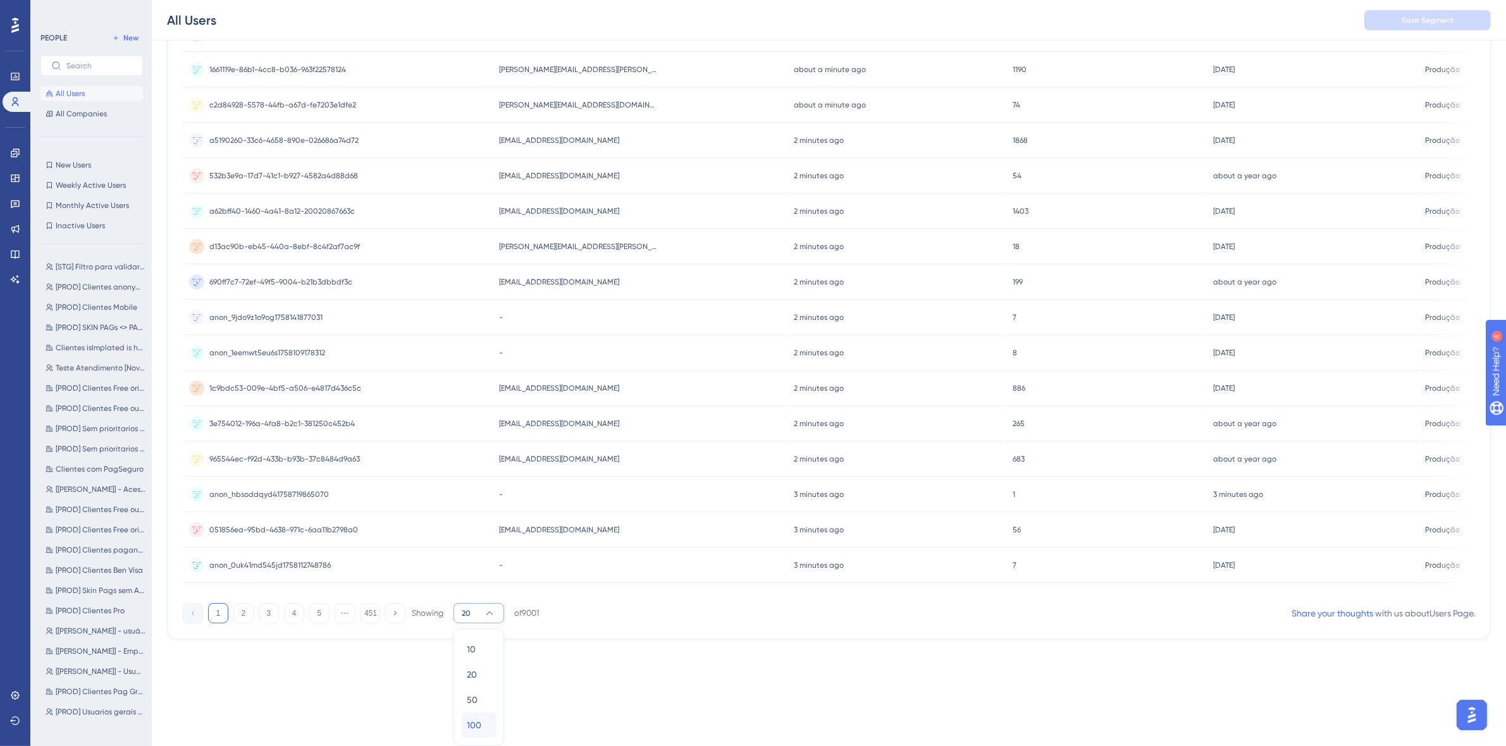
click at [476, 719] on span "100" at bounding box center [474, 725] width 15 height 15
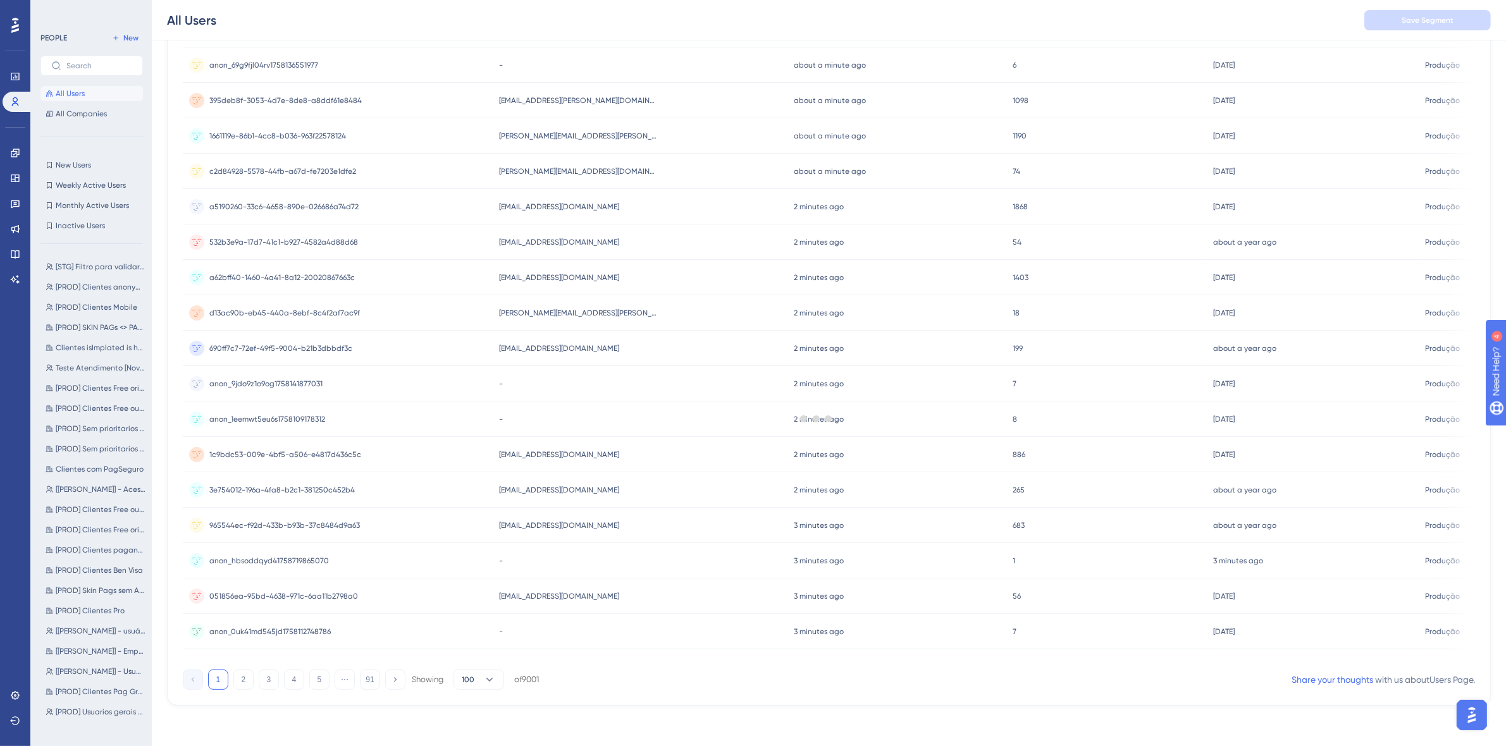
scroll to position [275, 0]
click at [719, 675] on div at bounding box center [816, 418] width 1379 height 655
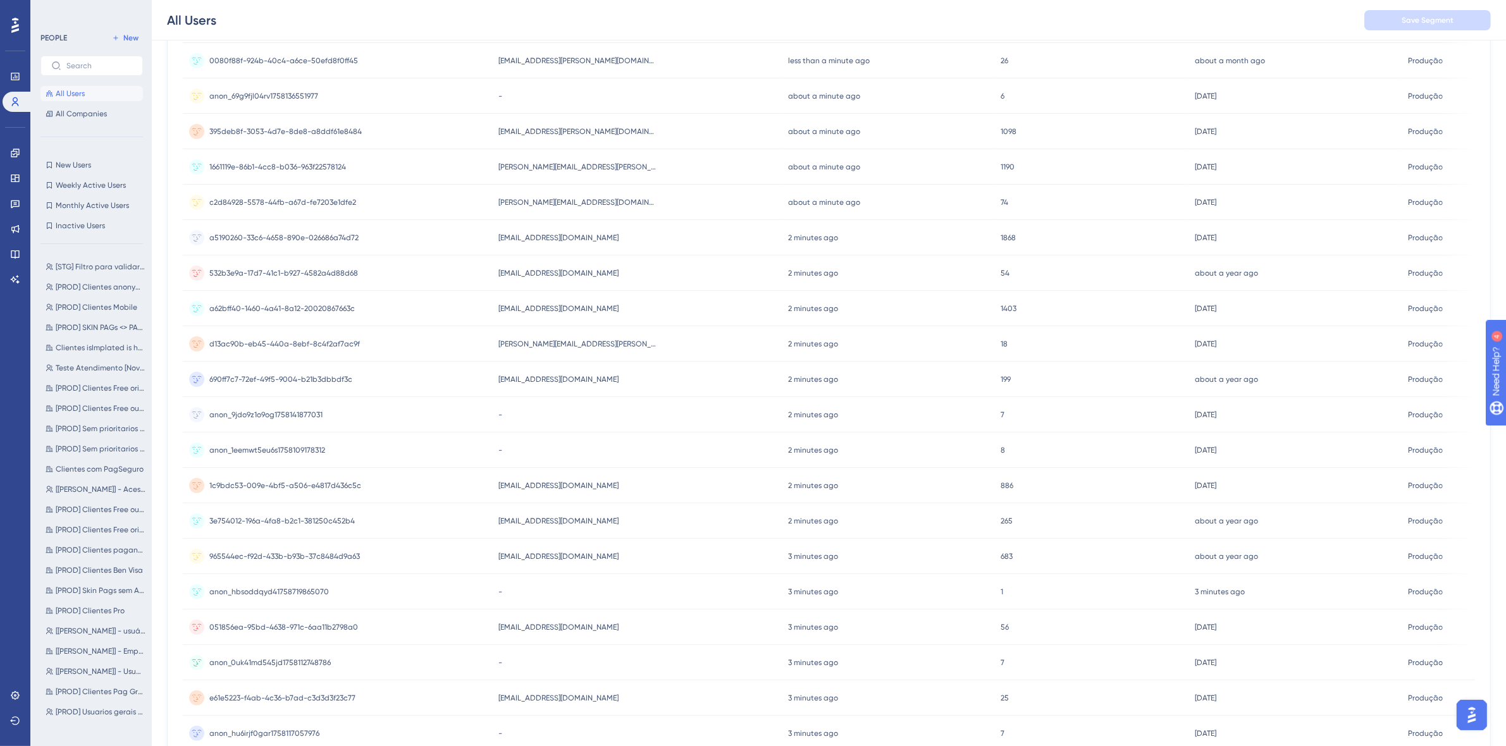
scroll to position [1095, 0]
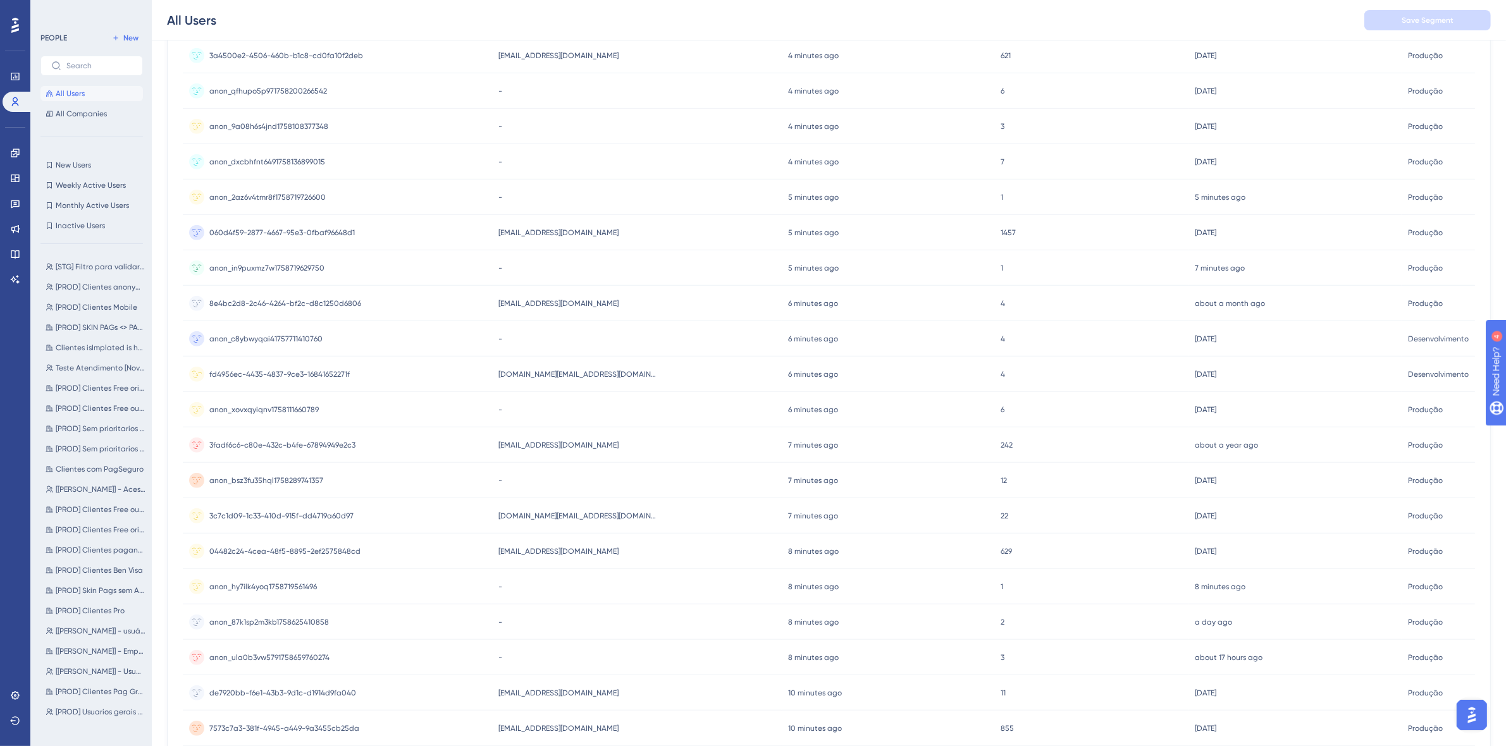
click at [312, 367] on div "fd4956ec-4435-4837-9ce3-16841652271f fd4956ec-4435-4837-9ce3-16841652271f" at bounding box center [279, 374] width 140 height 35
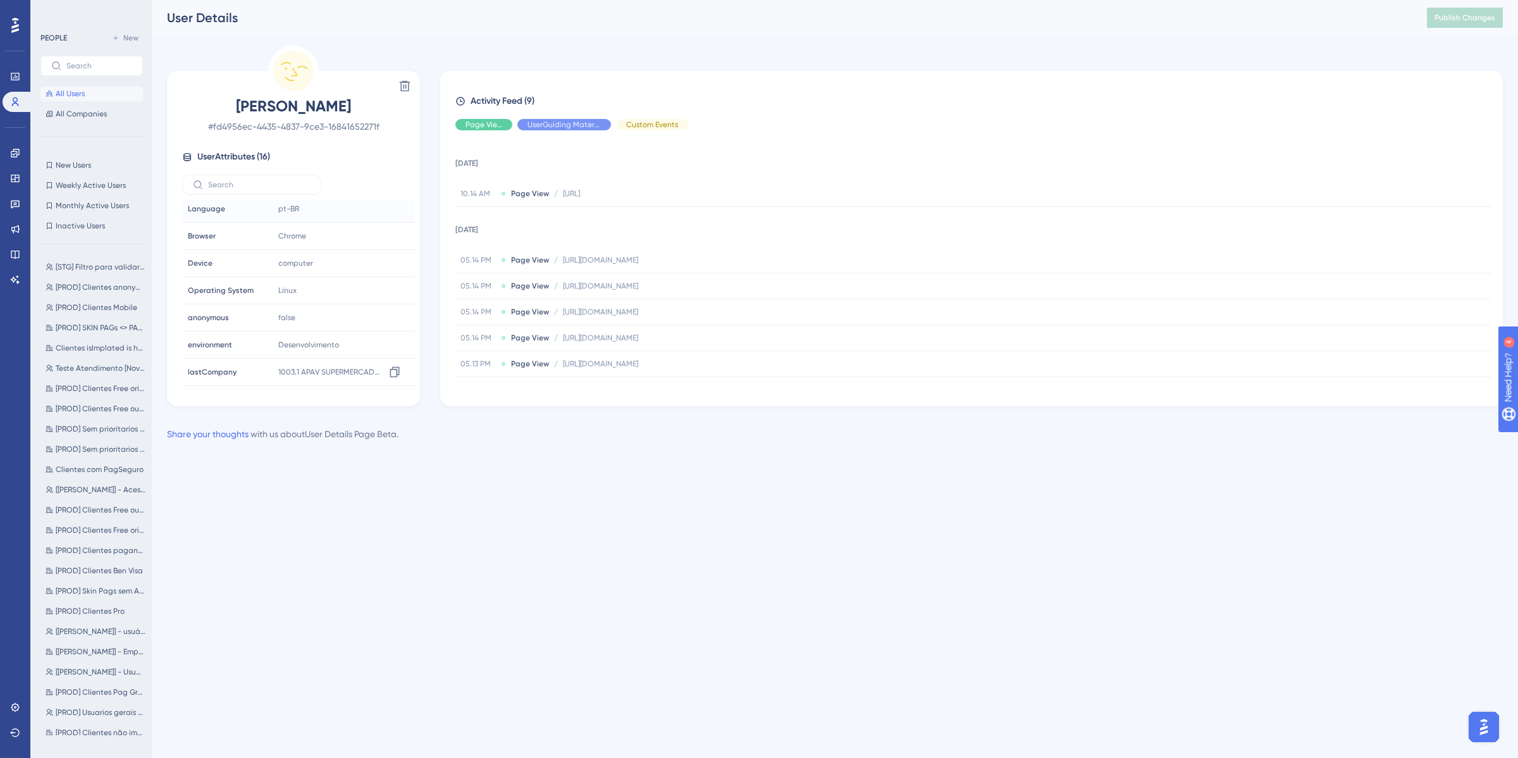
scroll to position [251, 0]
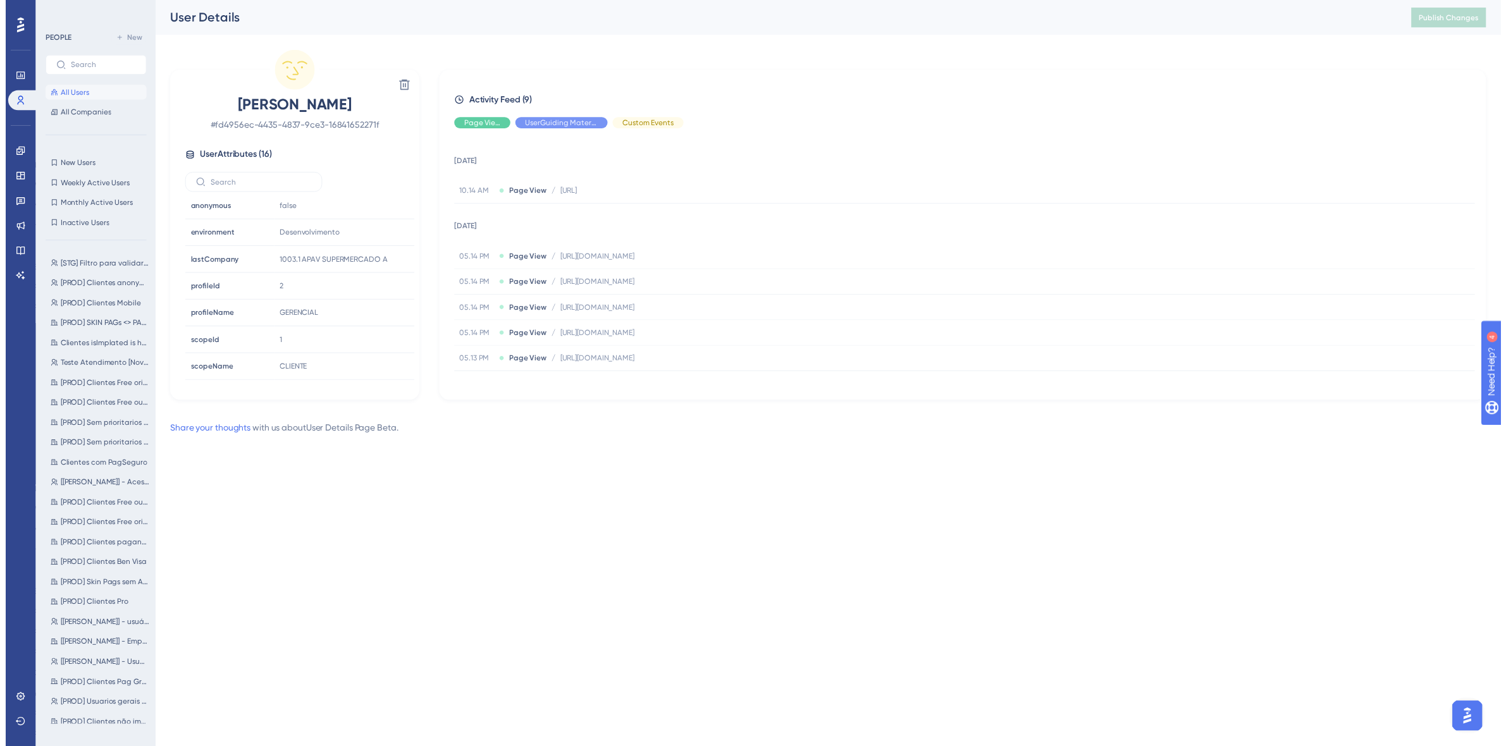
scroll to position [1095, 0]
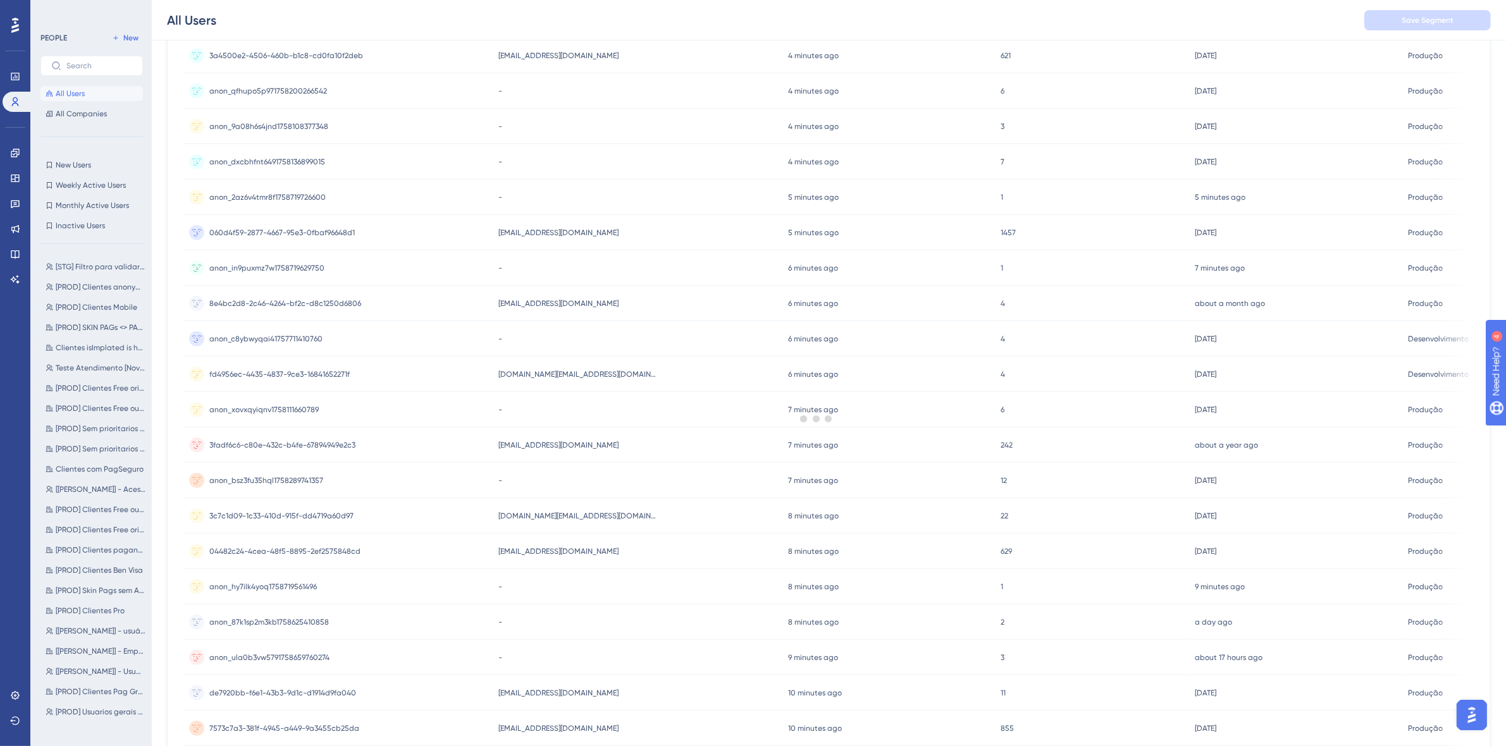
click at [688, 595] on div at bounding box center [816, 418] width 1379 height 655
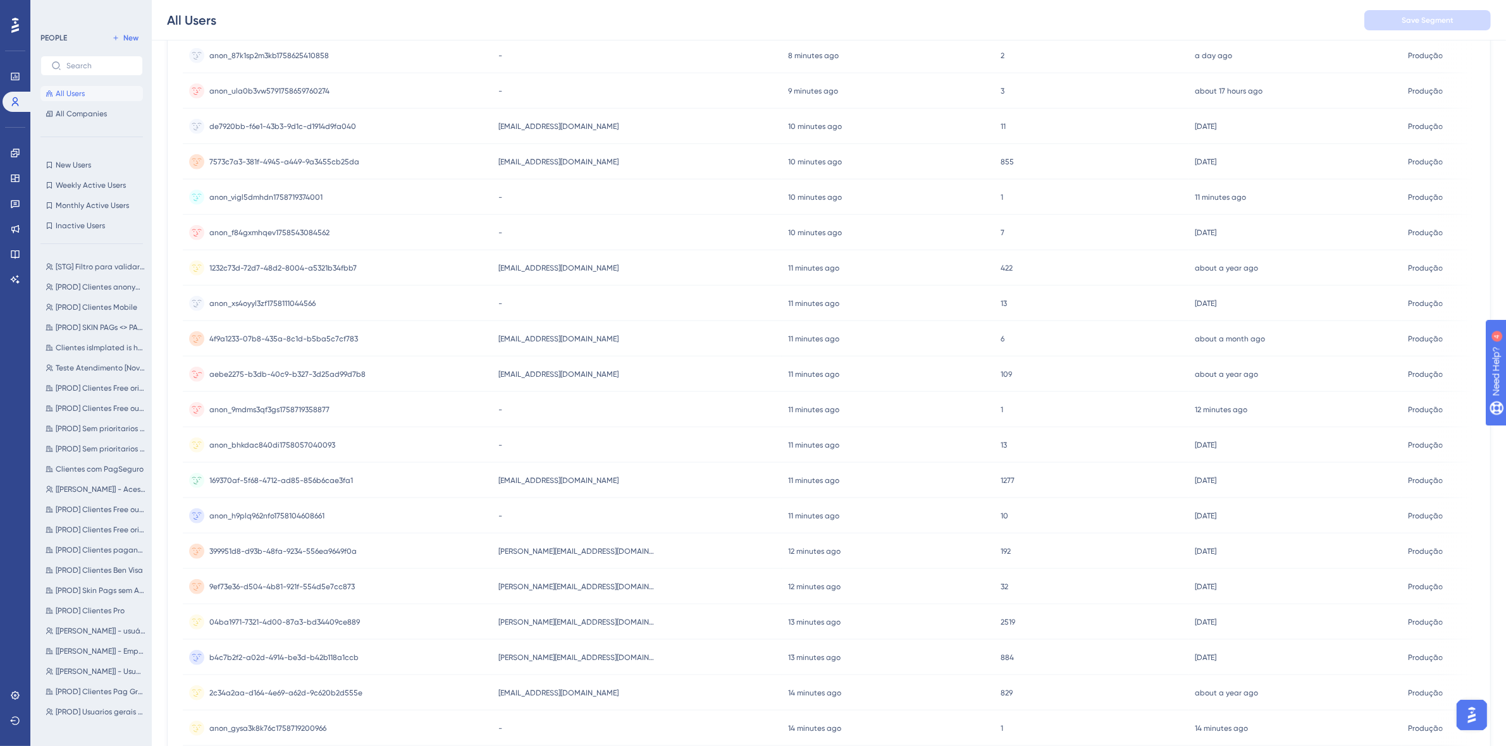
click at [330, 378] on span "aebe2275-b3db-40c9-b327-3d25ad99d7b8" at bounding box center [287, 374] width 156 height 10
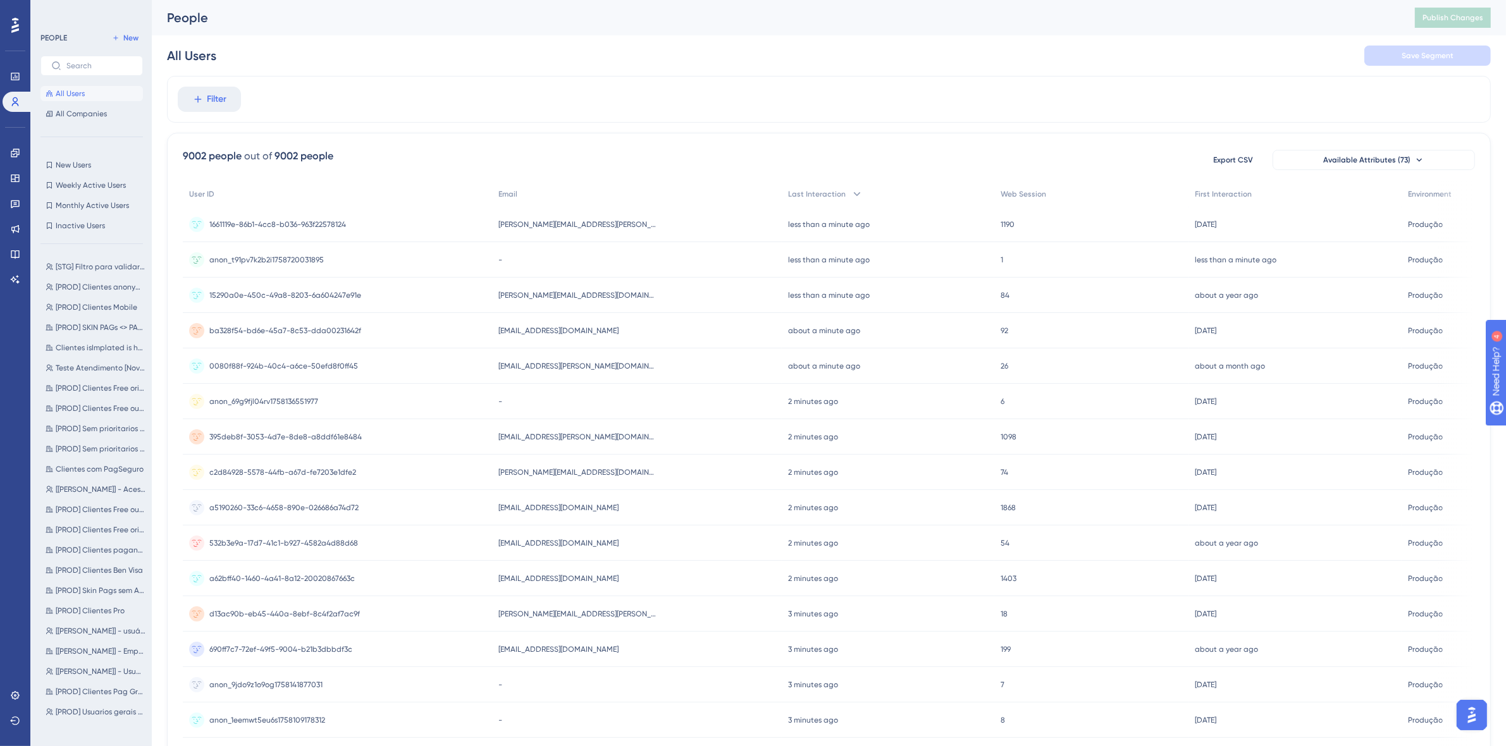
click at [16, 32] on icon at bounding box center [15, 25] width 8 height 16
